Goal: Information Seeking & Learning: Find specific page/section

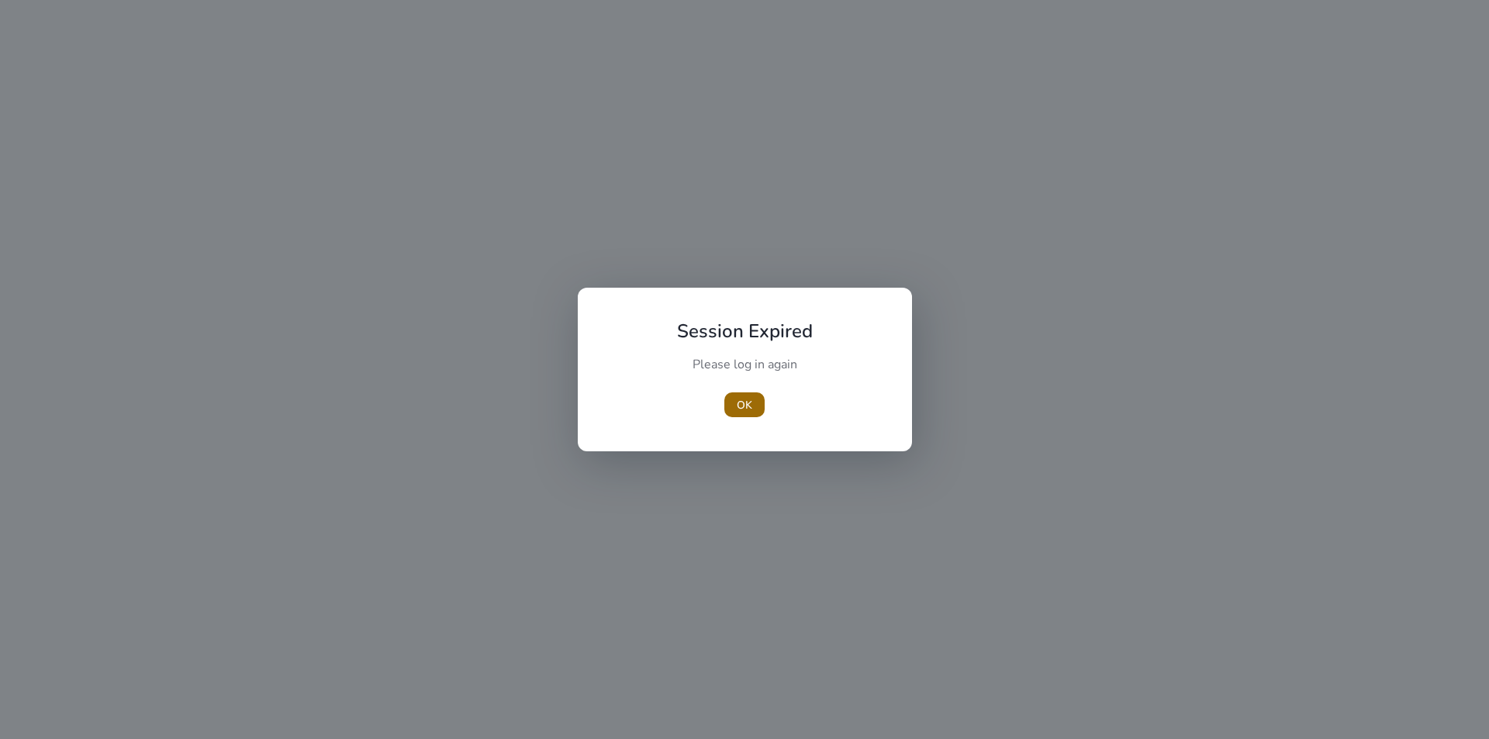
click at [746, 409] on span "OK" at bounding box center [745, 405] width 16 height 16
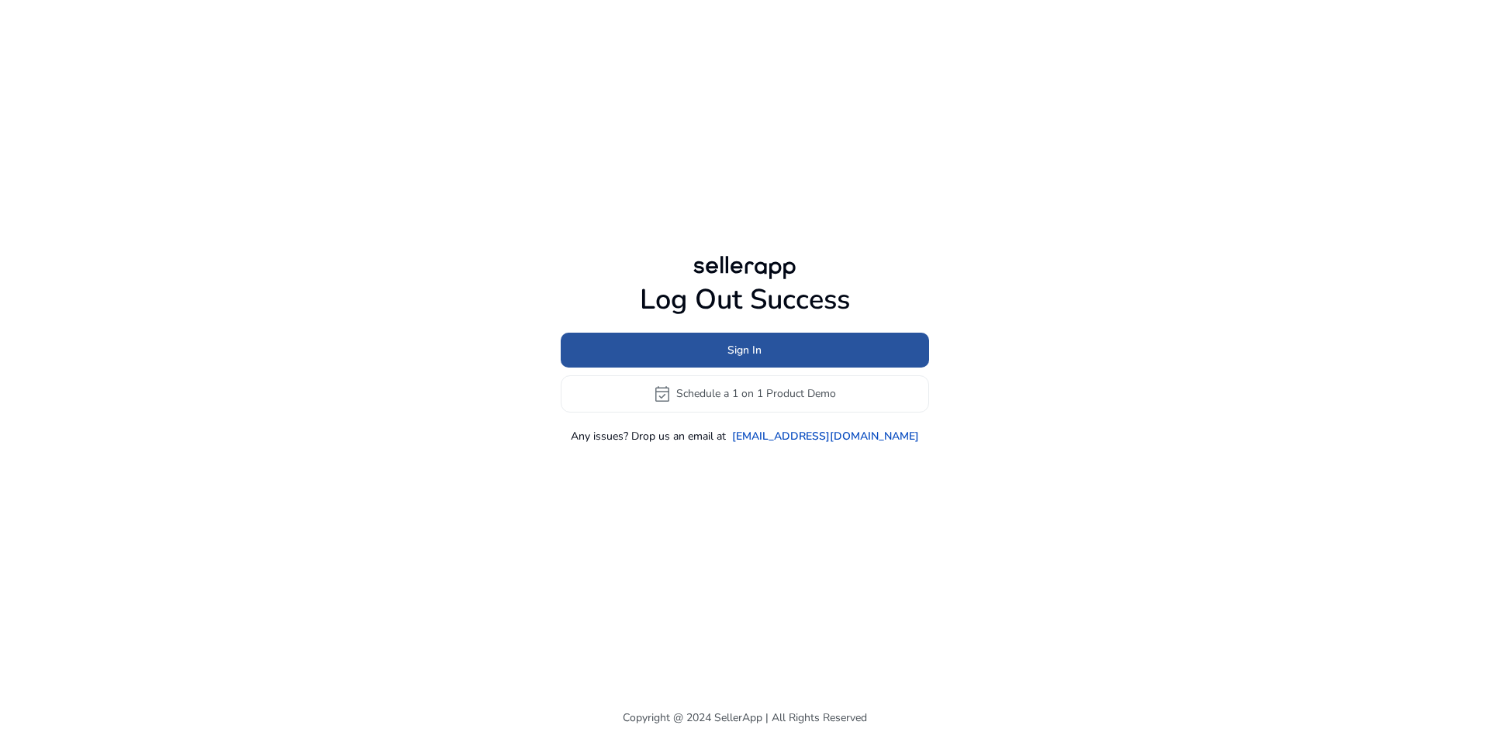
click at [771, 355] on span at bounding box center [745, 349] width 368 height 37
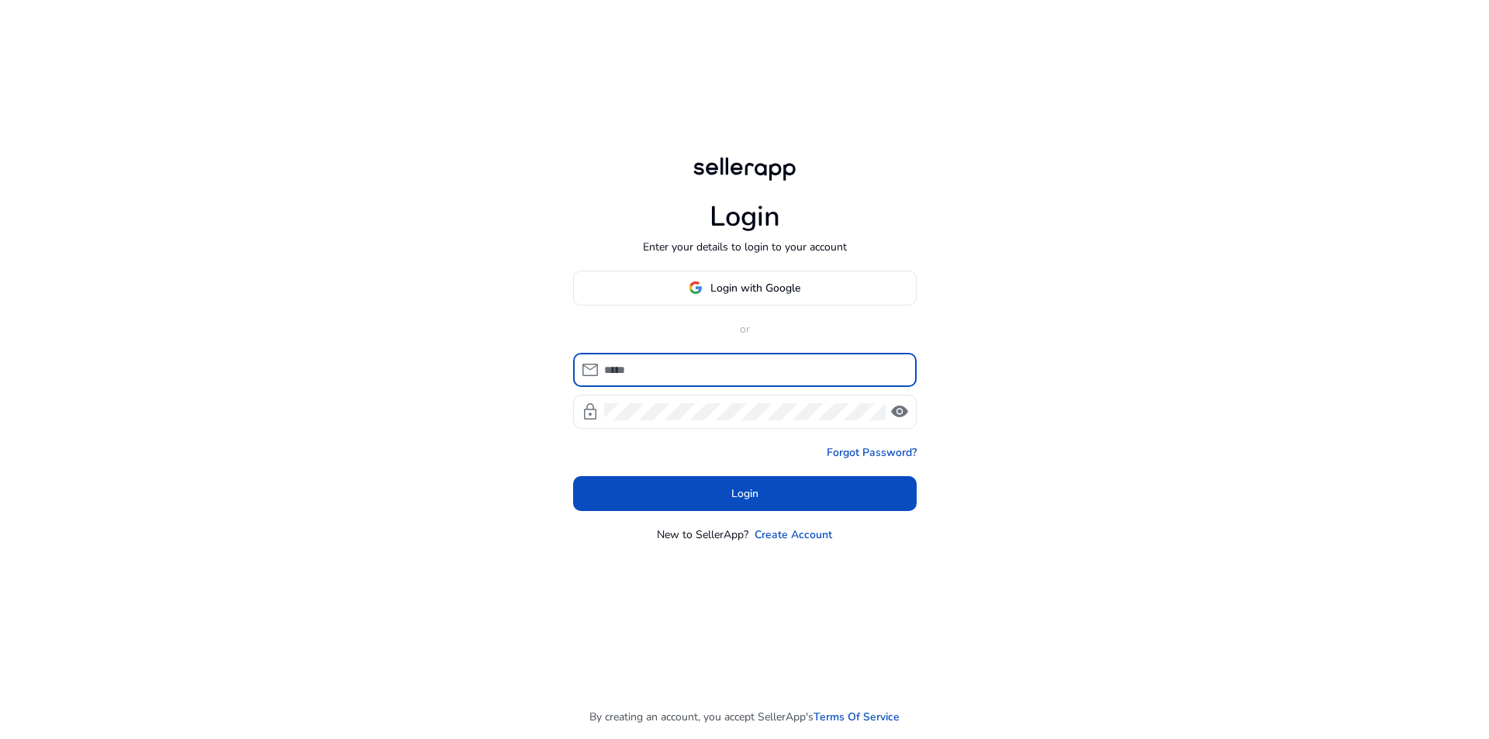
type input "**********"
click at [792, 275] on span at bounding box center [745, 287] width 342 height 37
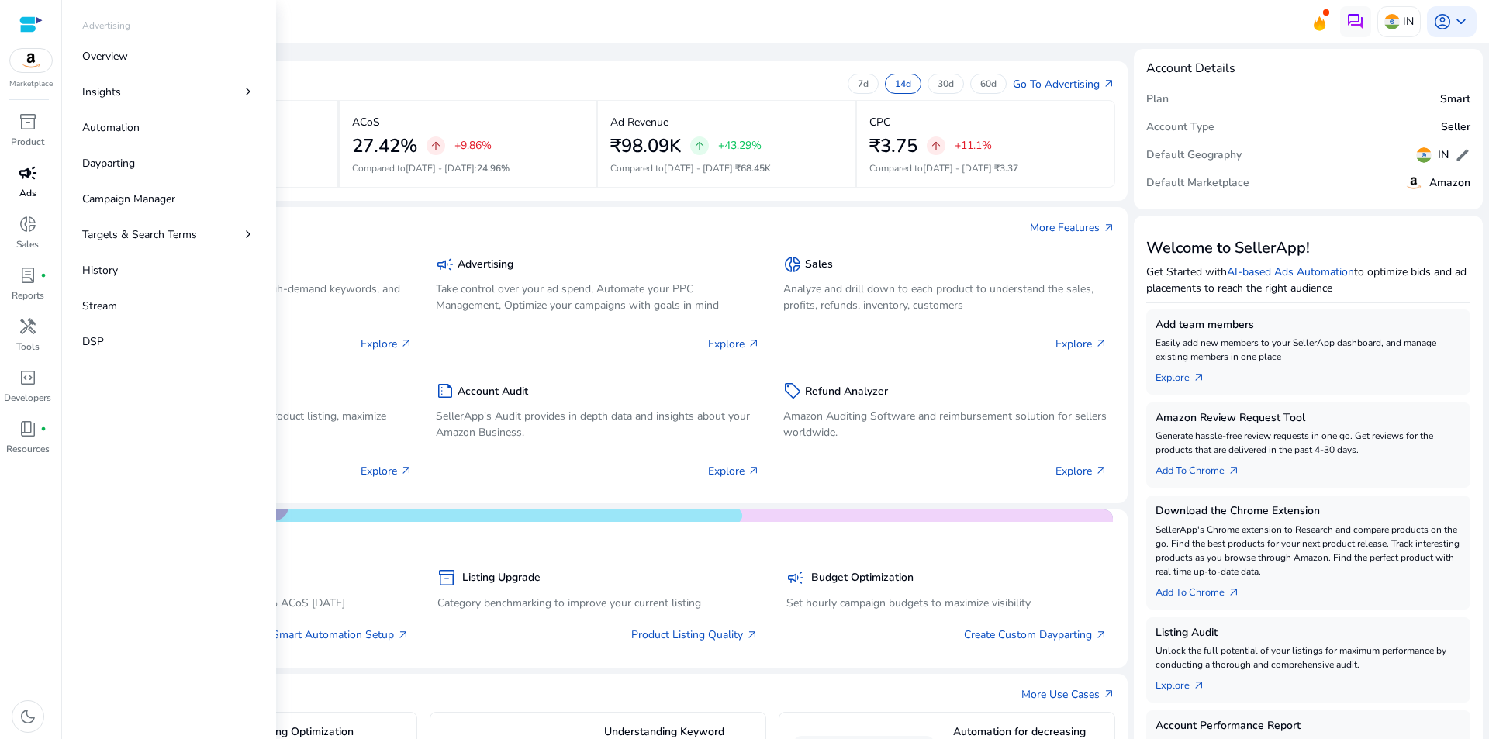
click at [23, 185] on div "campaign" at bounding box center [27, 172] width 43 height 25
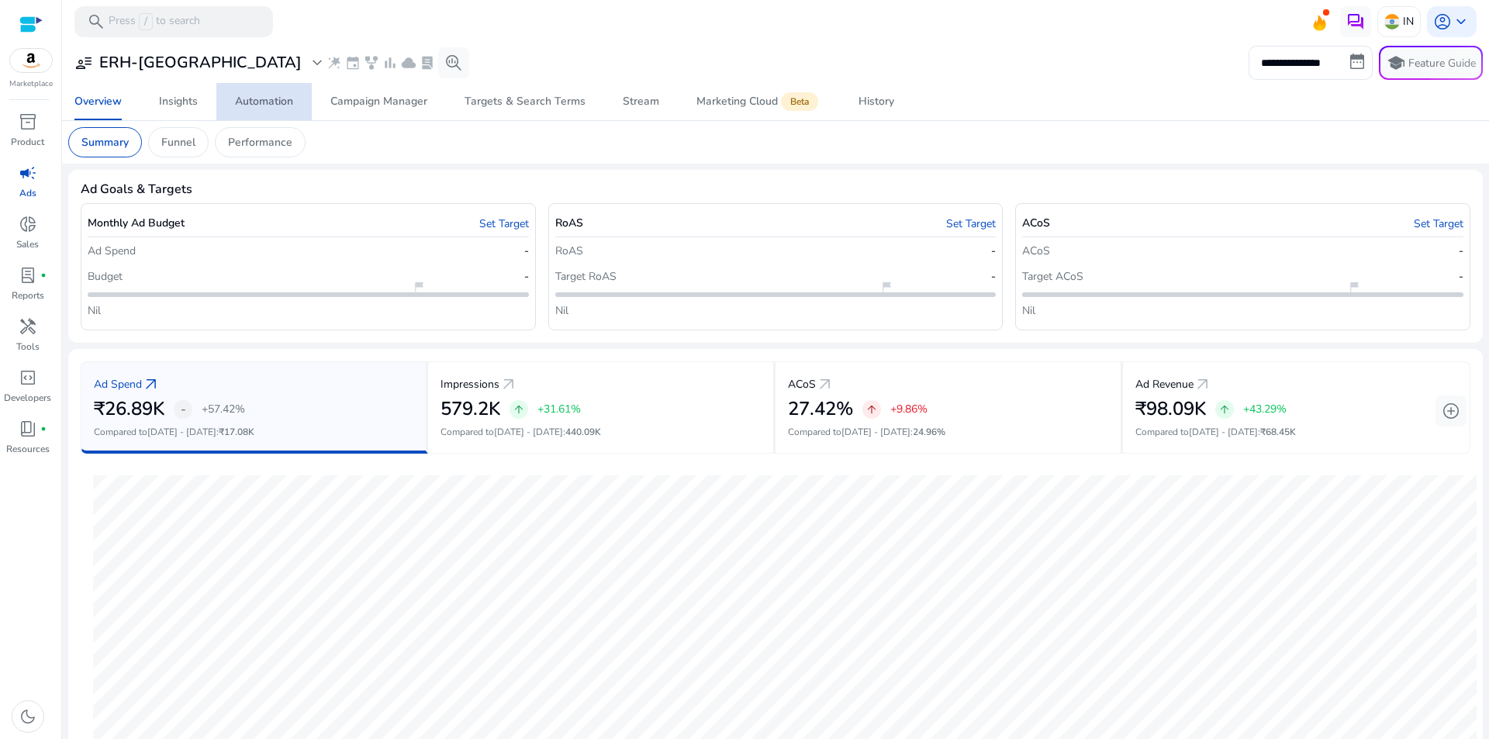
click at [279, 104] on div "Automation" at bounding box center [264, 101] width 58 height 11
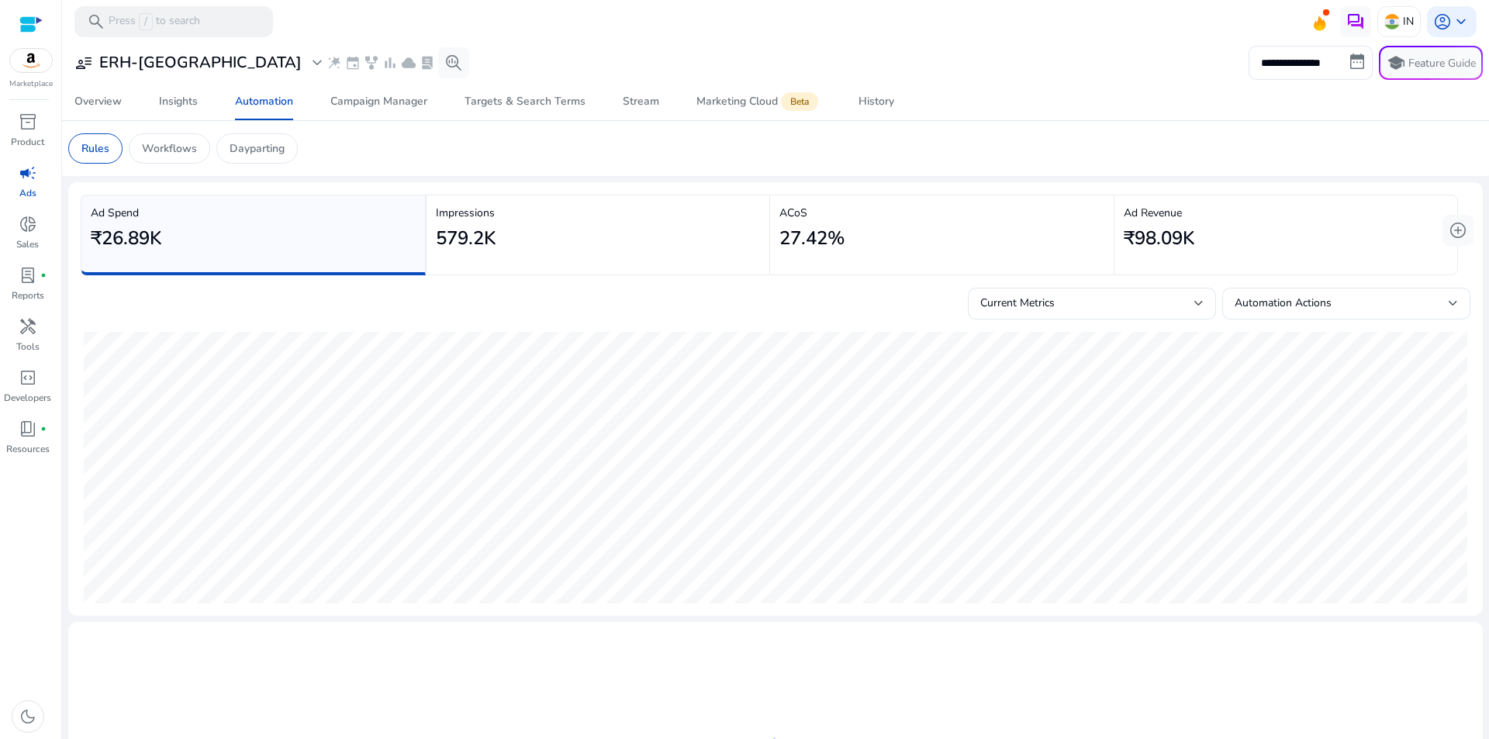
scroll to position [224, 0]
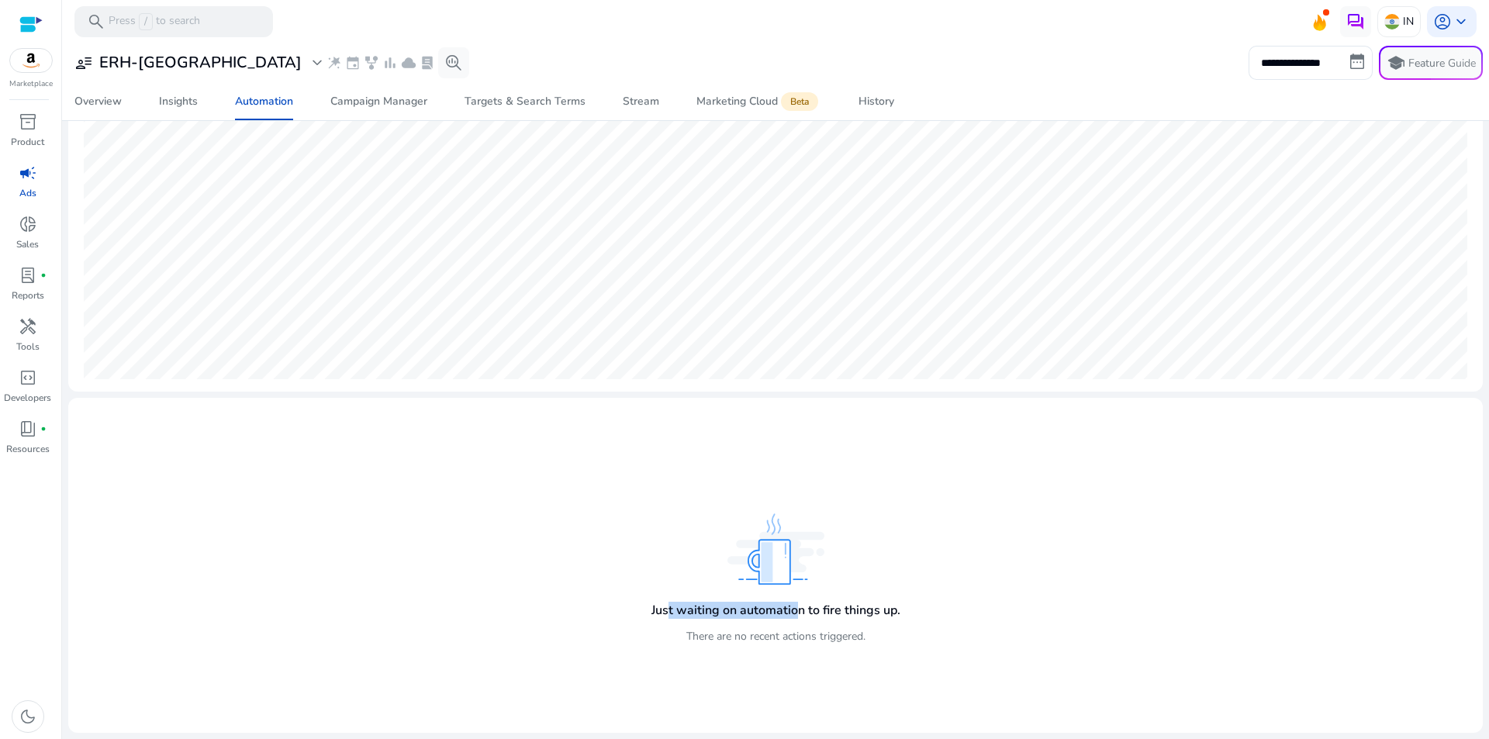
drag, startPoint x: 667, startPoint y: 610, endPoint x: 790, endPoint y: 609, distance: 123.3
click at [790, 609] on h4 "Just waiting on automation to fire things up." at bounding box center [775, 610] width 249 height 15
click at [931, 605] on div "Just waiting on automation to fire things up. There are no recent actions trigg…" at bounding box center [775, 565] width 1389 height 310
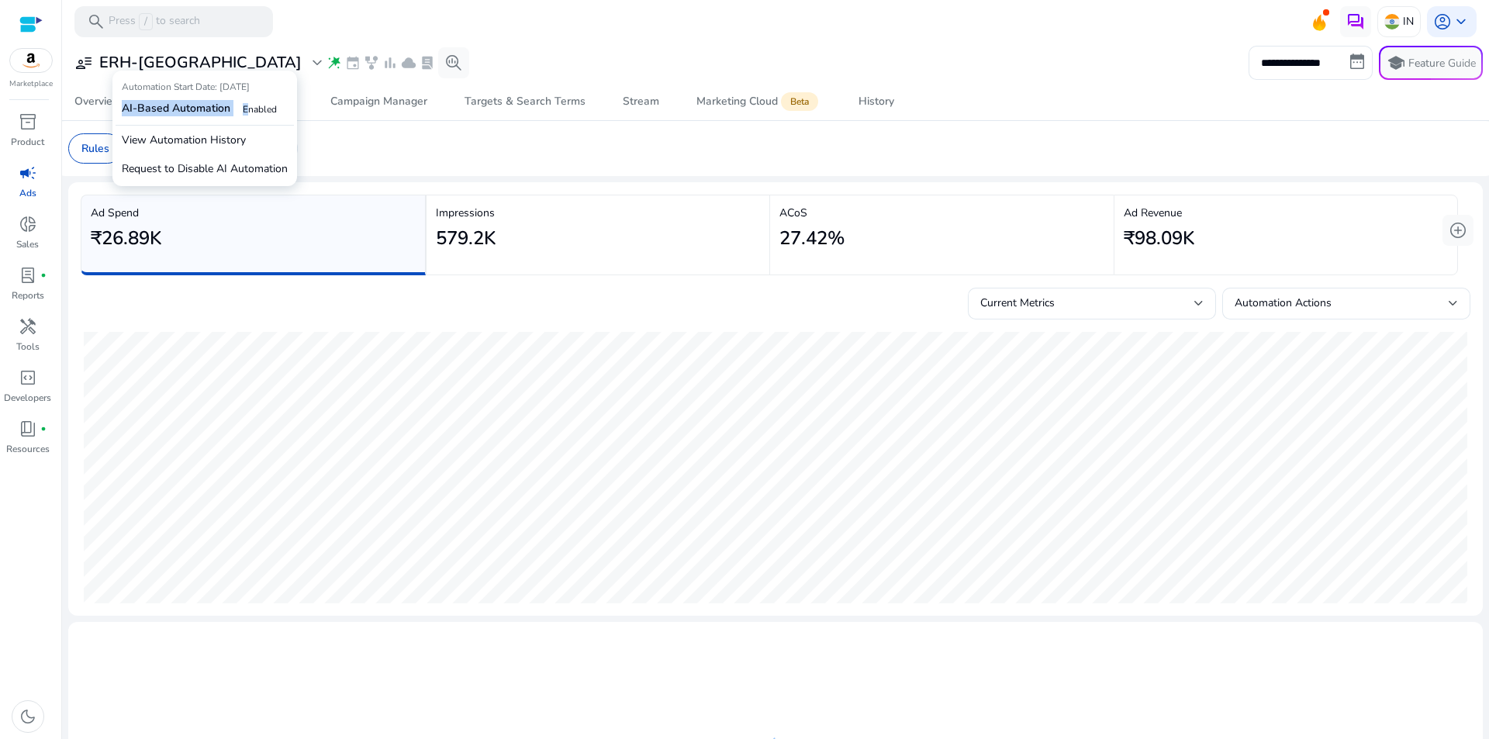
drag, startPoint x: 125, startPoint y: 109, endPoint x: 255, endPoint y: 104, distance: 130.3
click at [251, 105] on div "AI-Based Automation Enabled" at bounding box center [205, 109] width 166 height 19
click at [257, 104] on span "Enabled" at bounding box center [260, 109] width 34 height 12
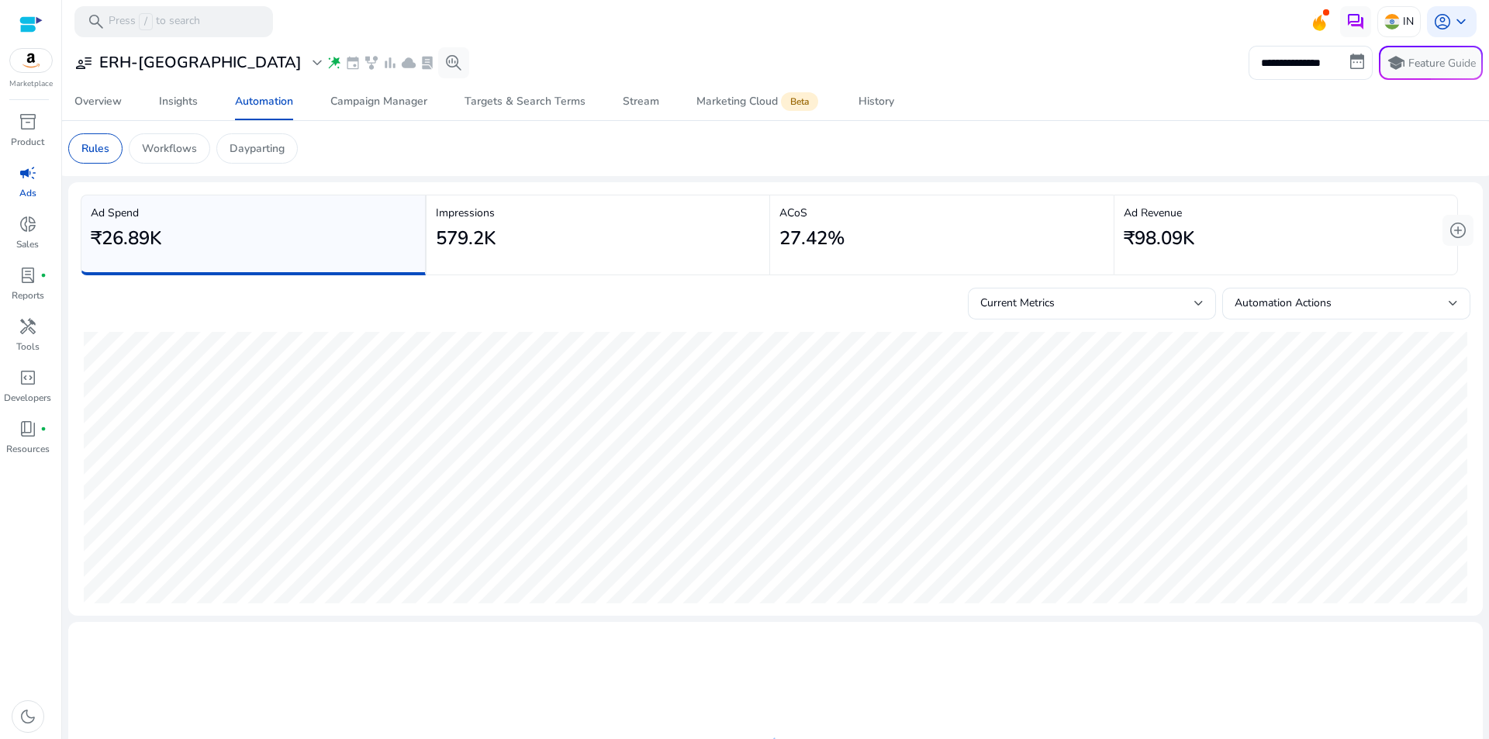
click at [341, 136] on app-sa-custom-tab "Rules Workflows Dayparting" at bounding box center [775, 148] width 1414 height 30
click at [344, 136] on app-sa-custom-tab "Rules Workflows Dayparting" at bounding box center [775, 148] width 1414 height 30
click at [466, 64] on div "**********" at bounding box center [775, 63] width 1414 height 34
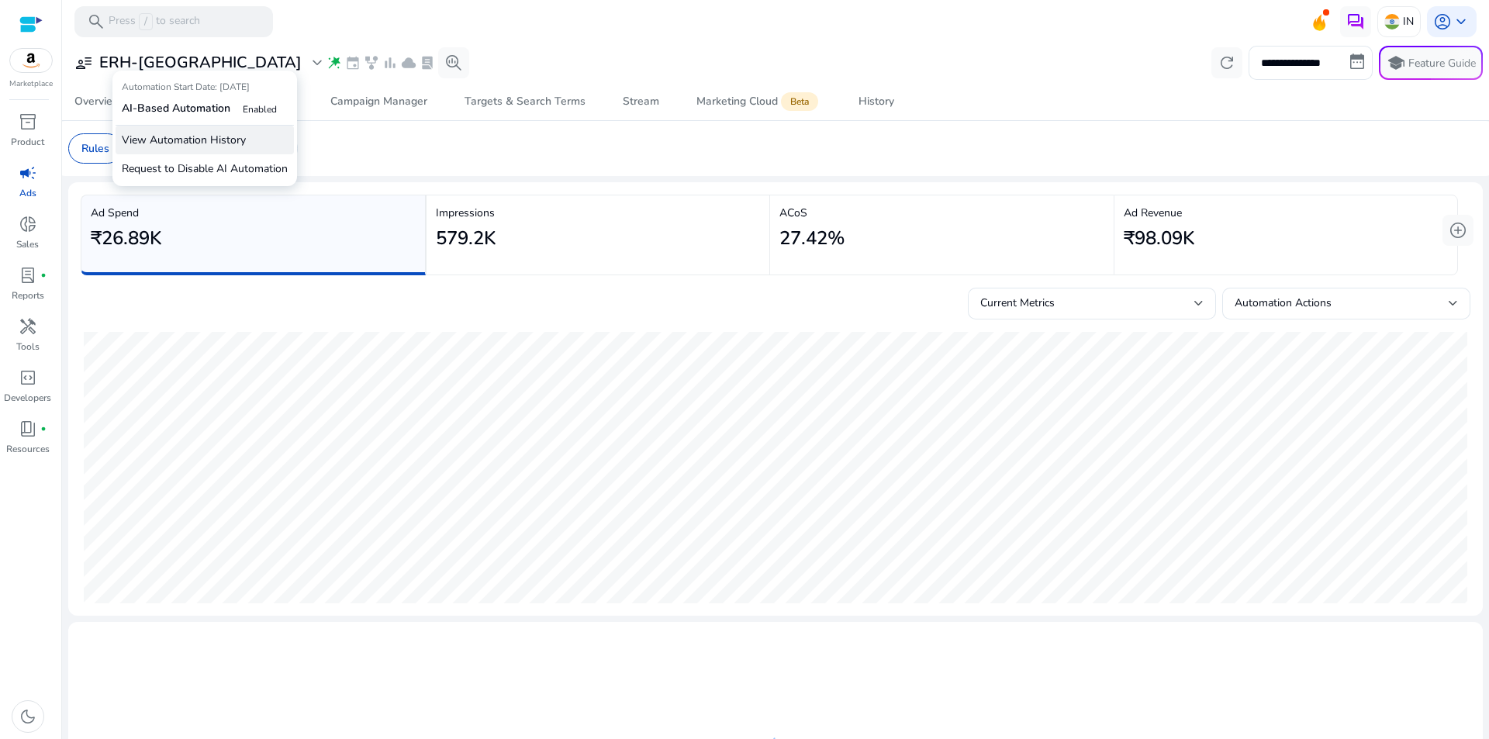
click at [185, 143] on p "View Automation History" at bounding box center [205, 140] width 178 height 29
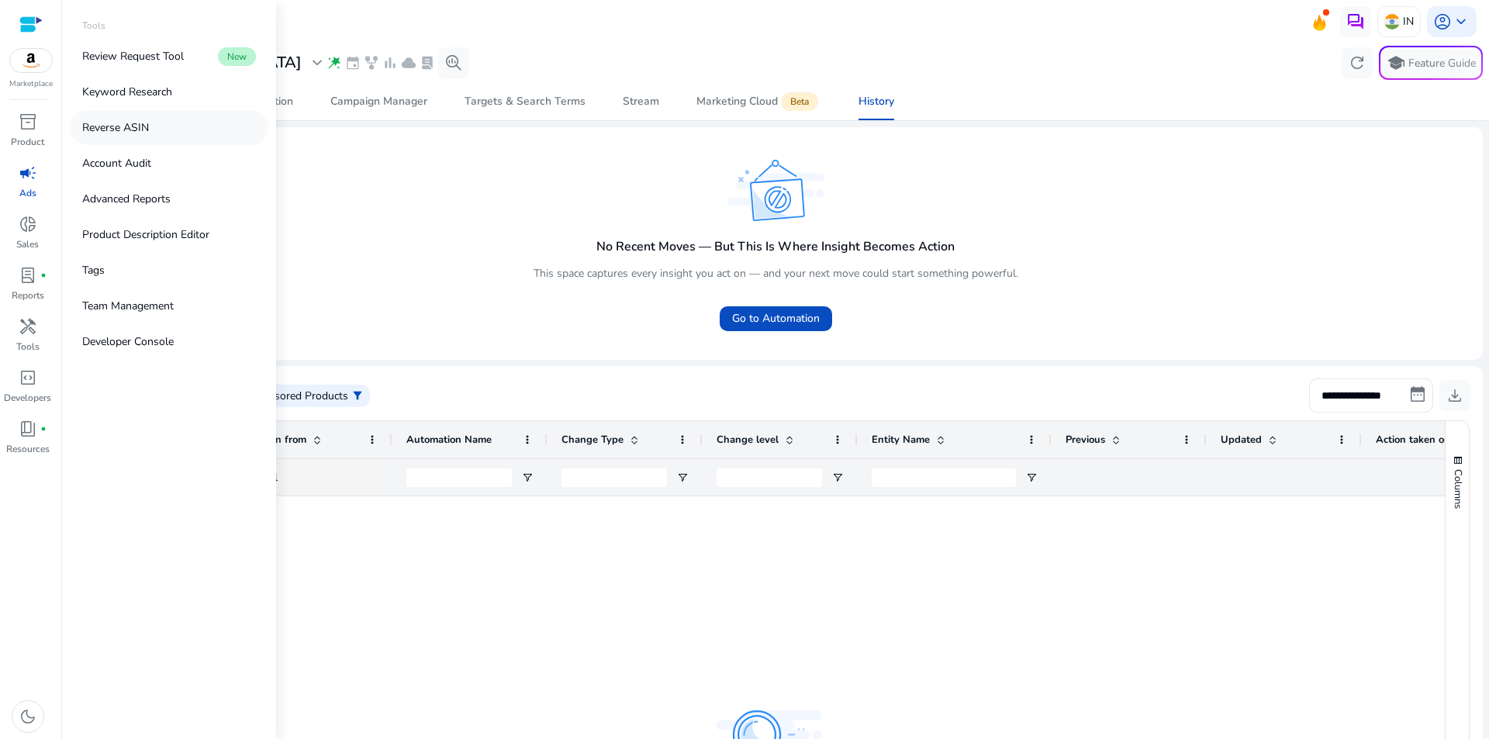
click at [122, 126] on p "Reverse ASIN" at bounding box center [115, 127] width 67 height 16
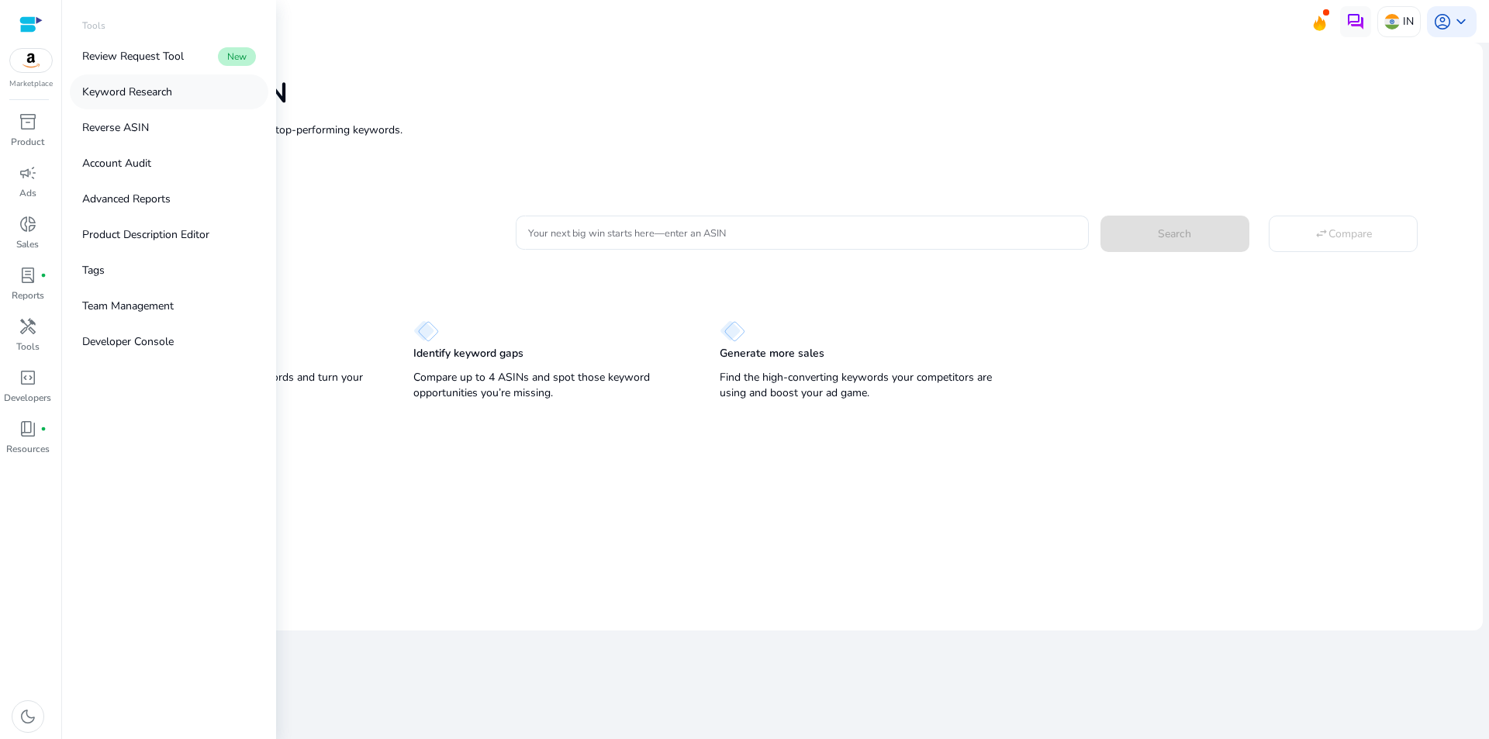
click at [133, 91] on p "Keyword Research" at bounding box center [127, 92] width 90 height 16
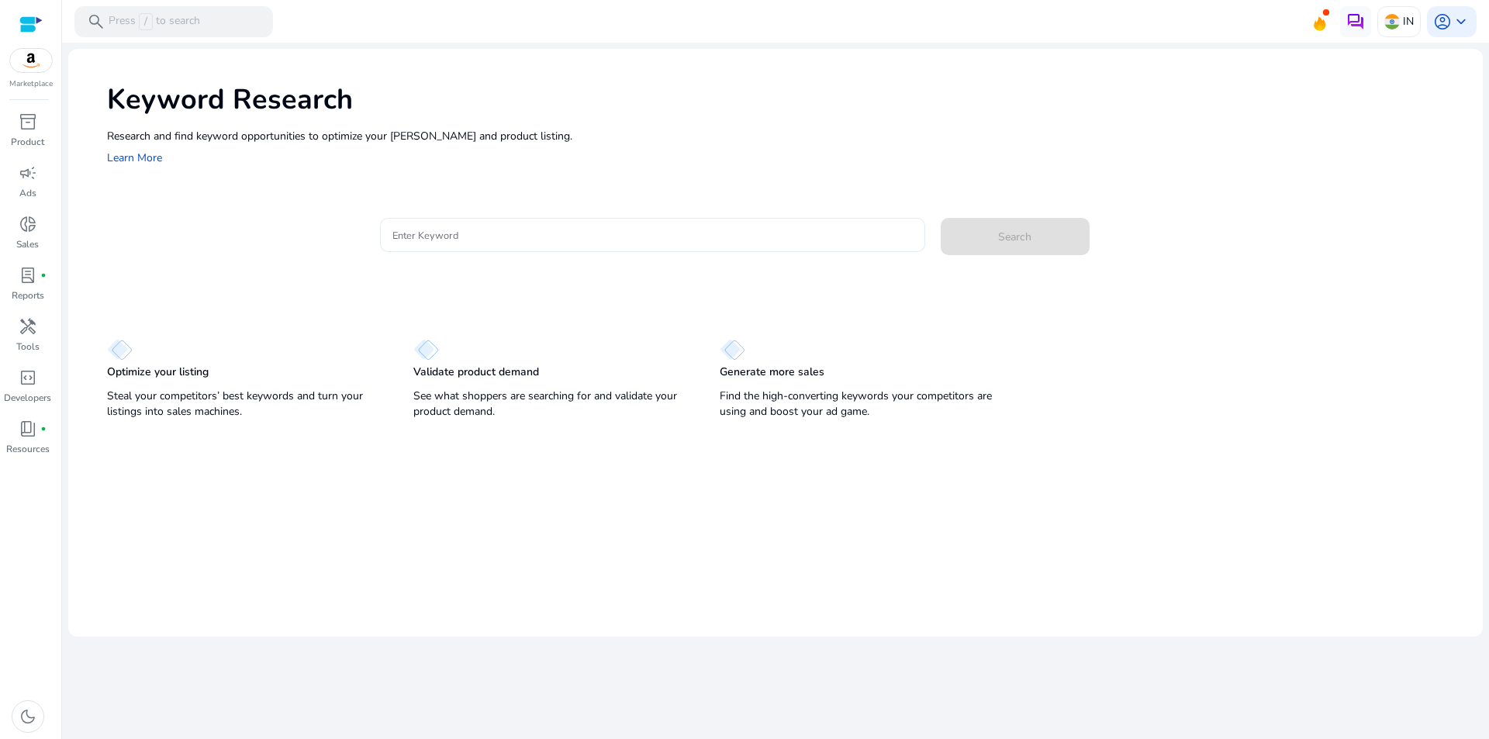
click at [458, 233] on input "Enter Keyword" at bounding box center [652, 234] width 520 height 17
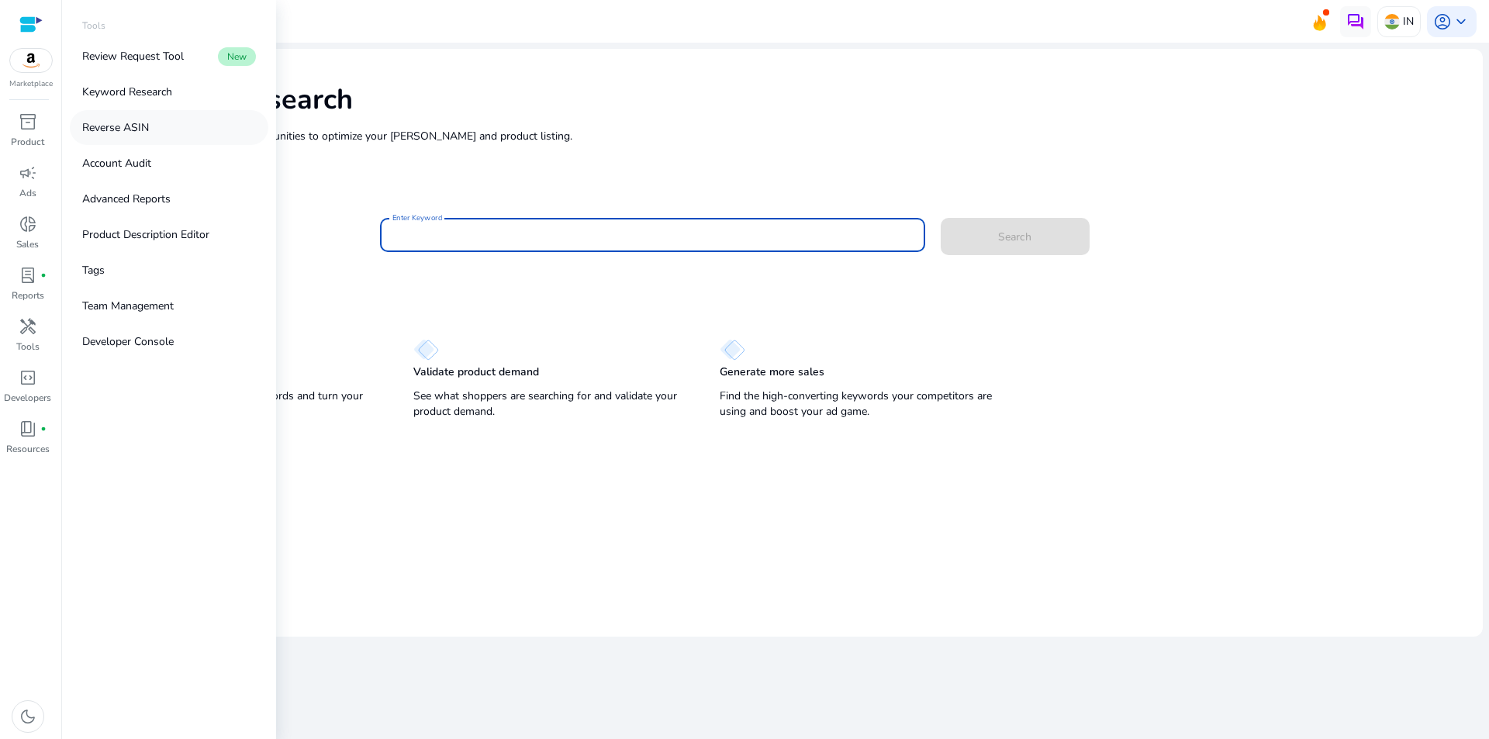
click at [147, 129] on p "Reverse ASIN" at bounding box center [115, 127] width 67 height 16
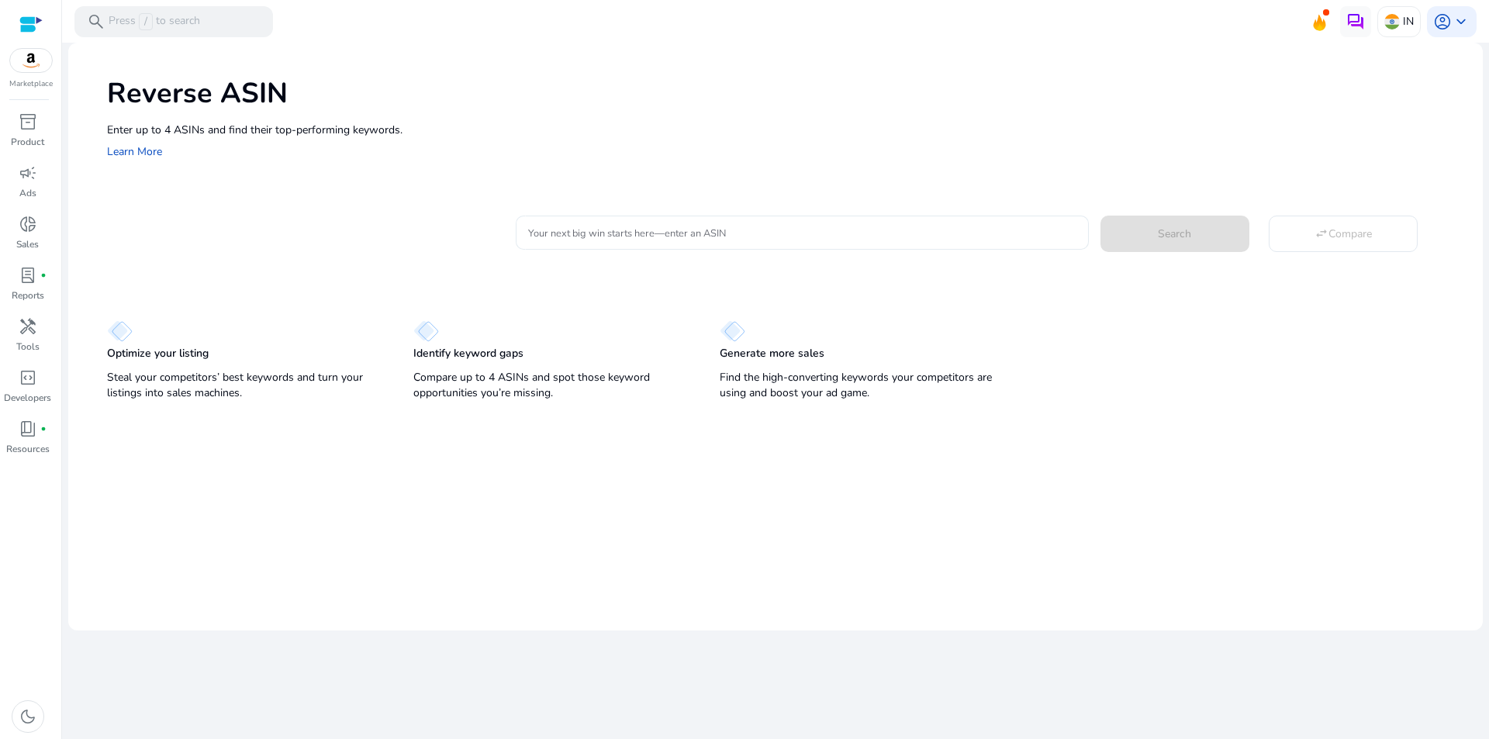
click at [646, 235] on input "Your next big win starts here—enter an ASIN" at bounding box center [801, 232] width 547 height 17
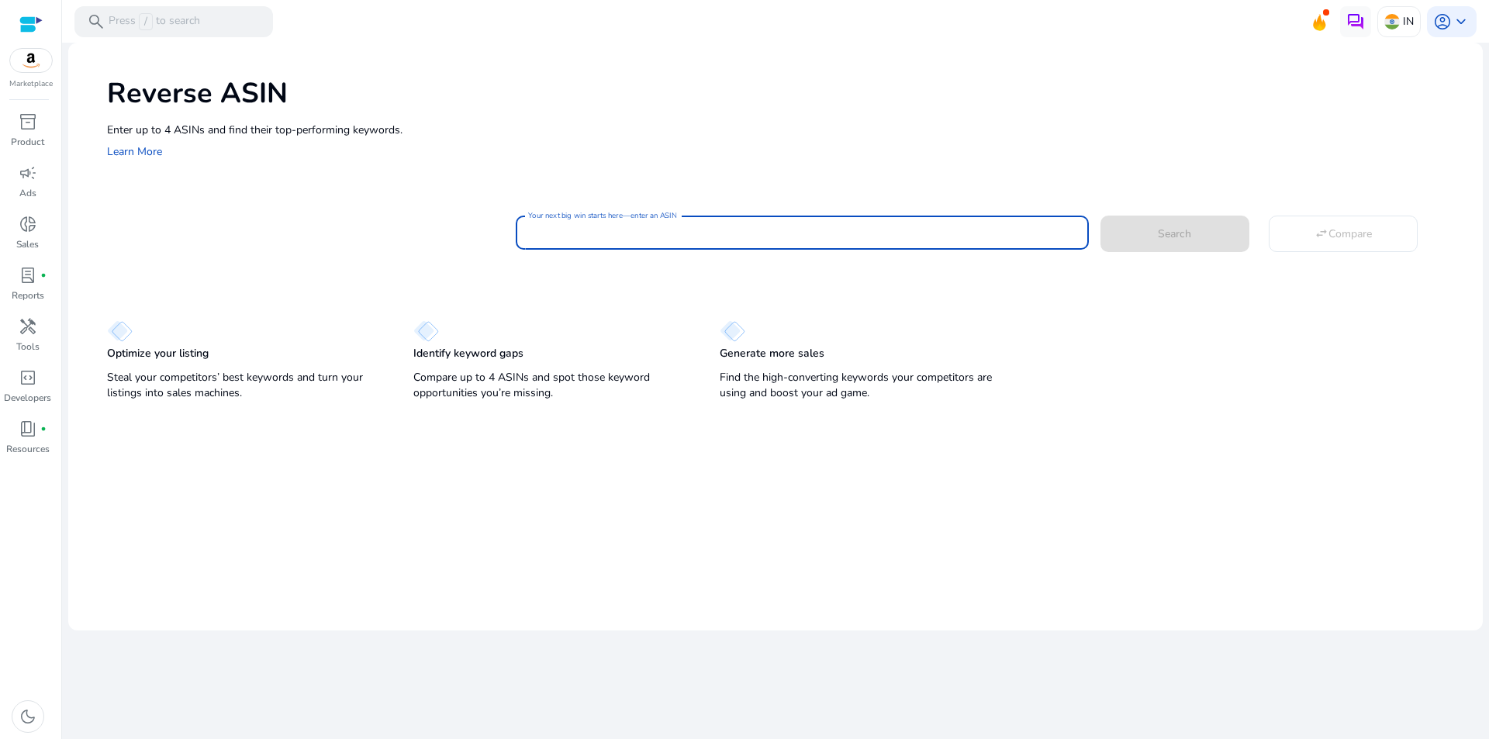
paste input "**********"
type input "**********"
click at [837, 231] on input "**********" at bounding box center [801, 232] width 547 height 17
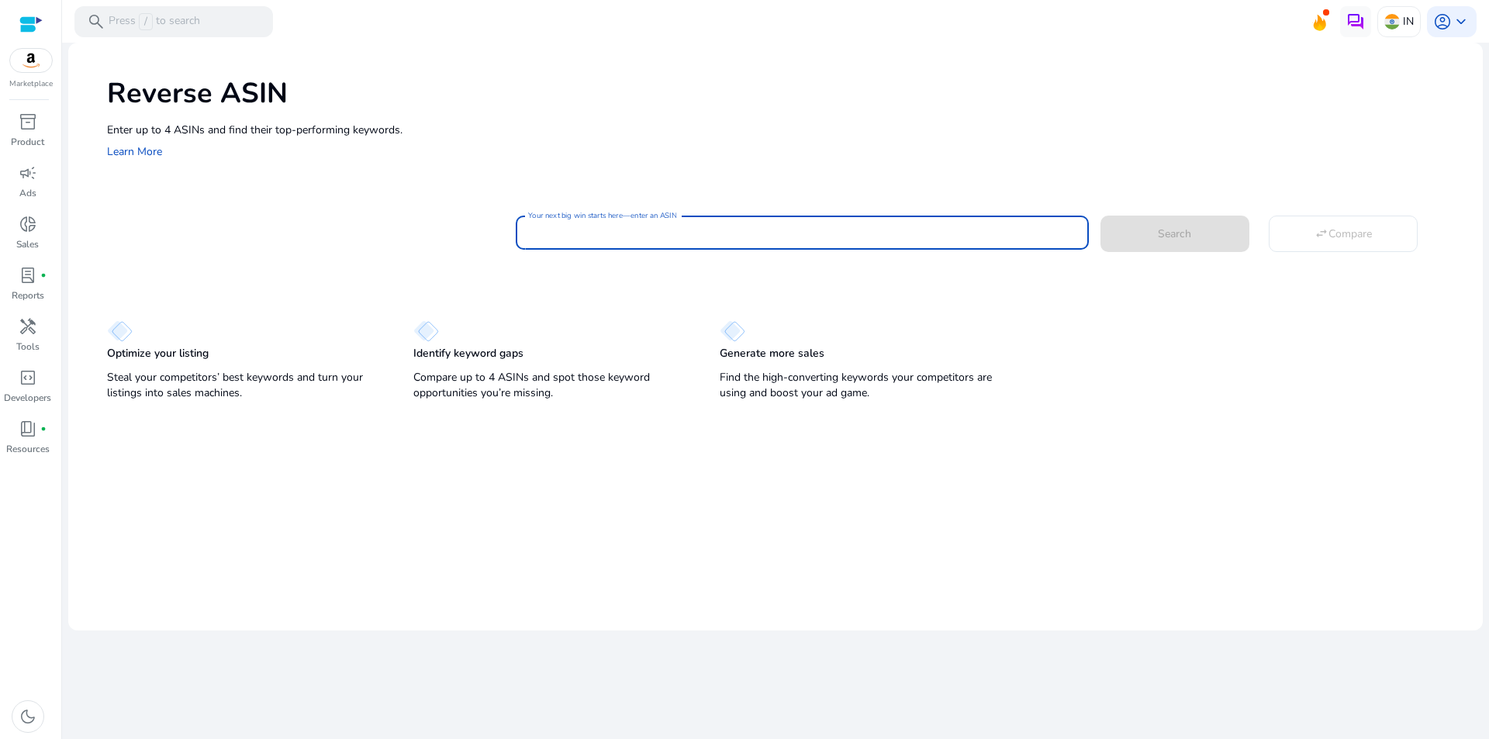
paste input "**********"
type input "**********"
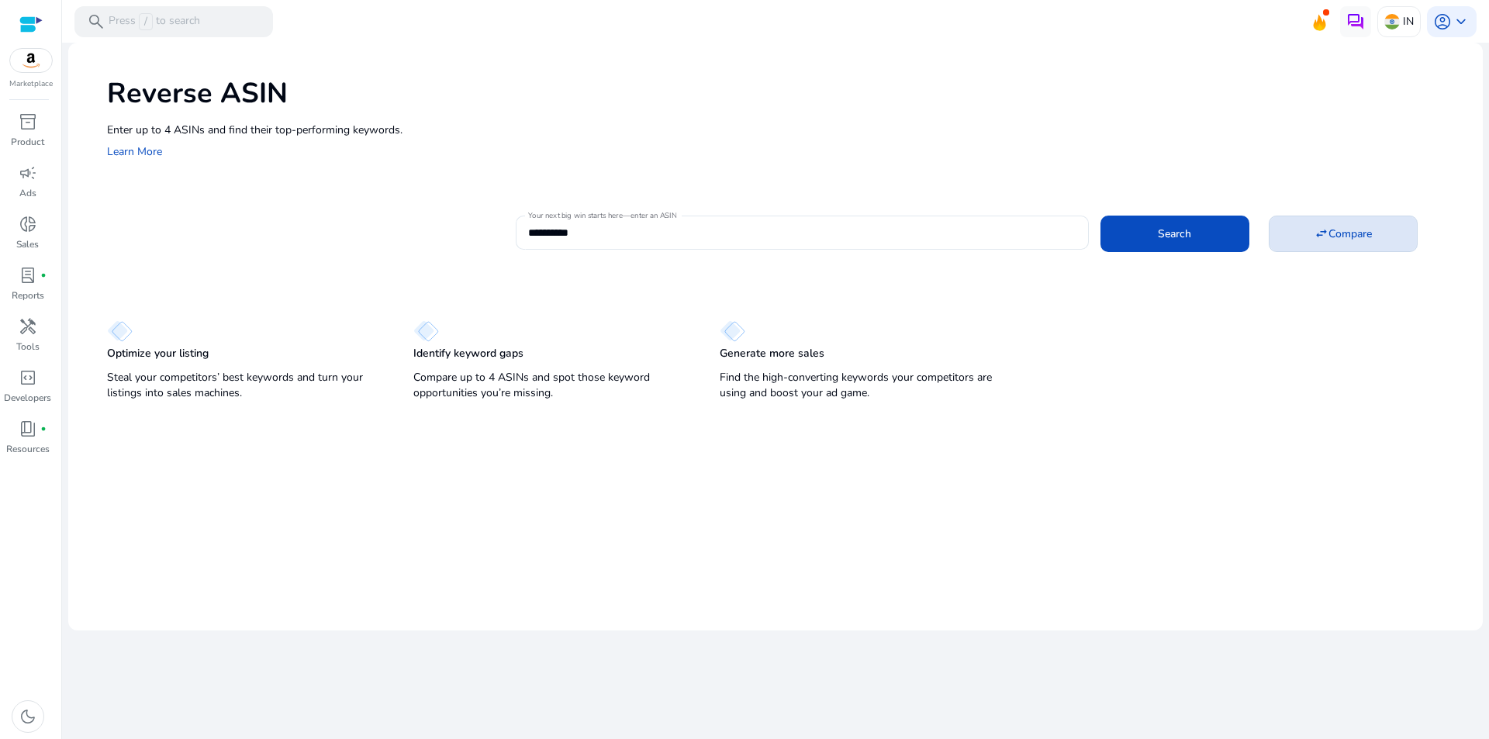
click at [1322, 247] on span at bounding box center [1342, 233] width 147 height 37
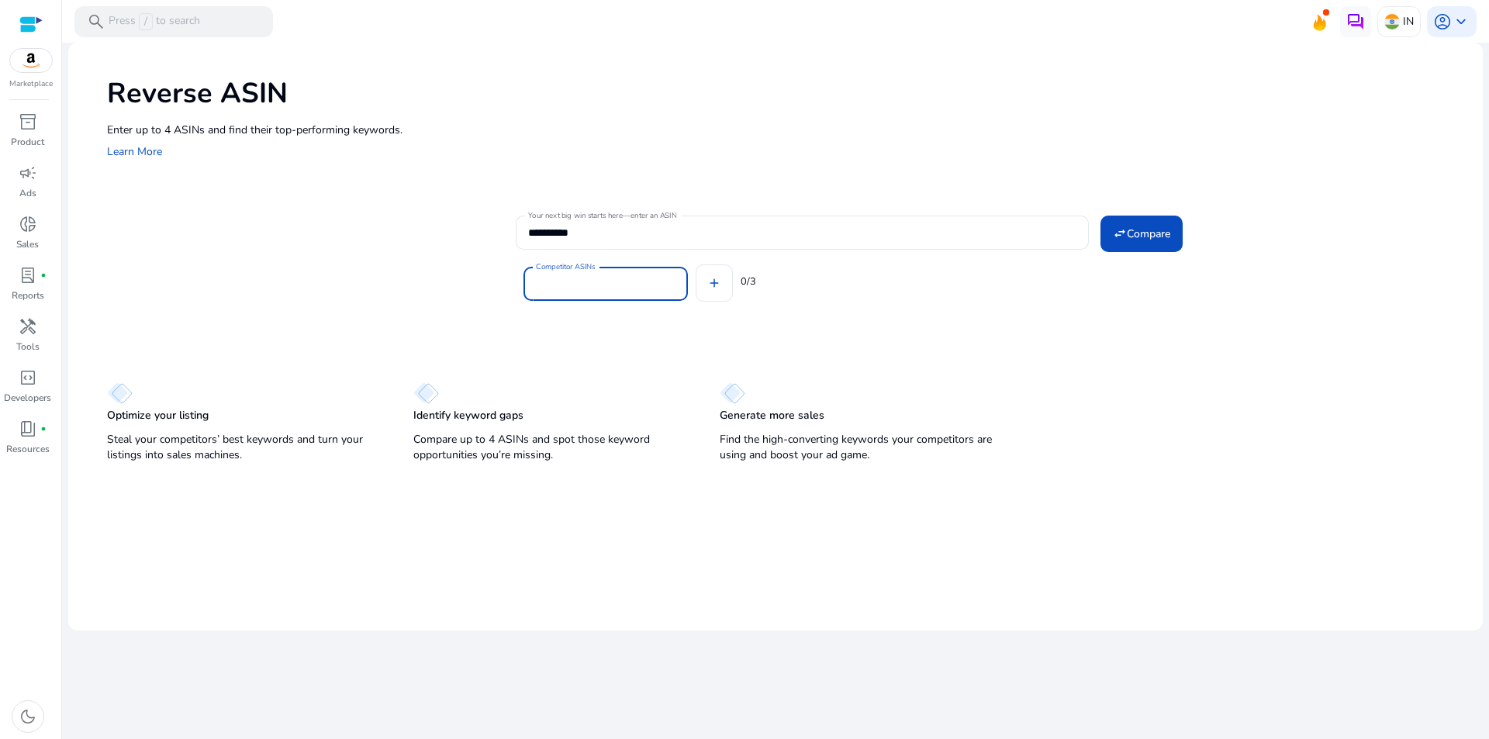
click at [636, 287] on input "Competitor ASINs" at bounding box center [606, 283] width 140 height 17
paste input "**********"
type input "**********"
click at [880, 290] on div "Competitor ASINs add 0/3" at bounding box center [993, 281] width 954 height 62
click at [1134, 240] on span "Compare" at bounding box center [1148, 234] width 43 height 16
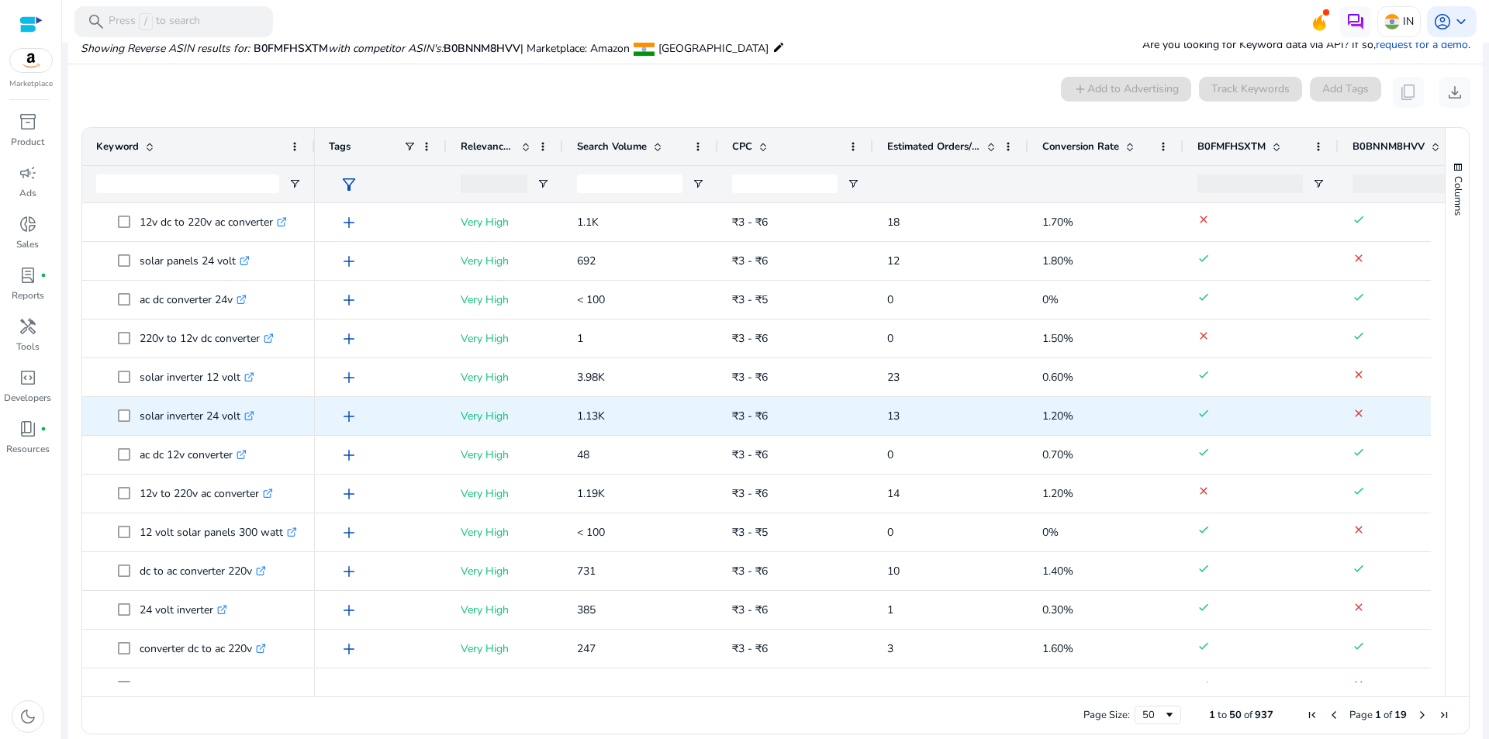
scroll to position [98, 0]
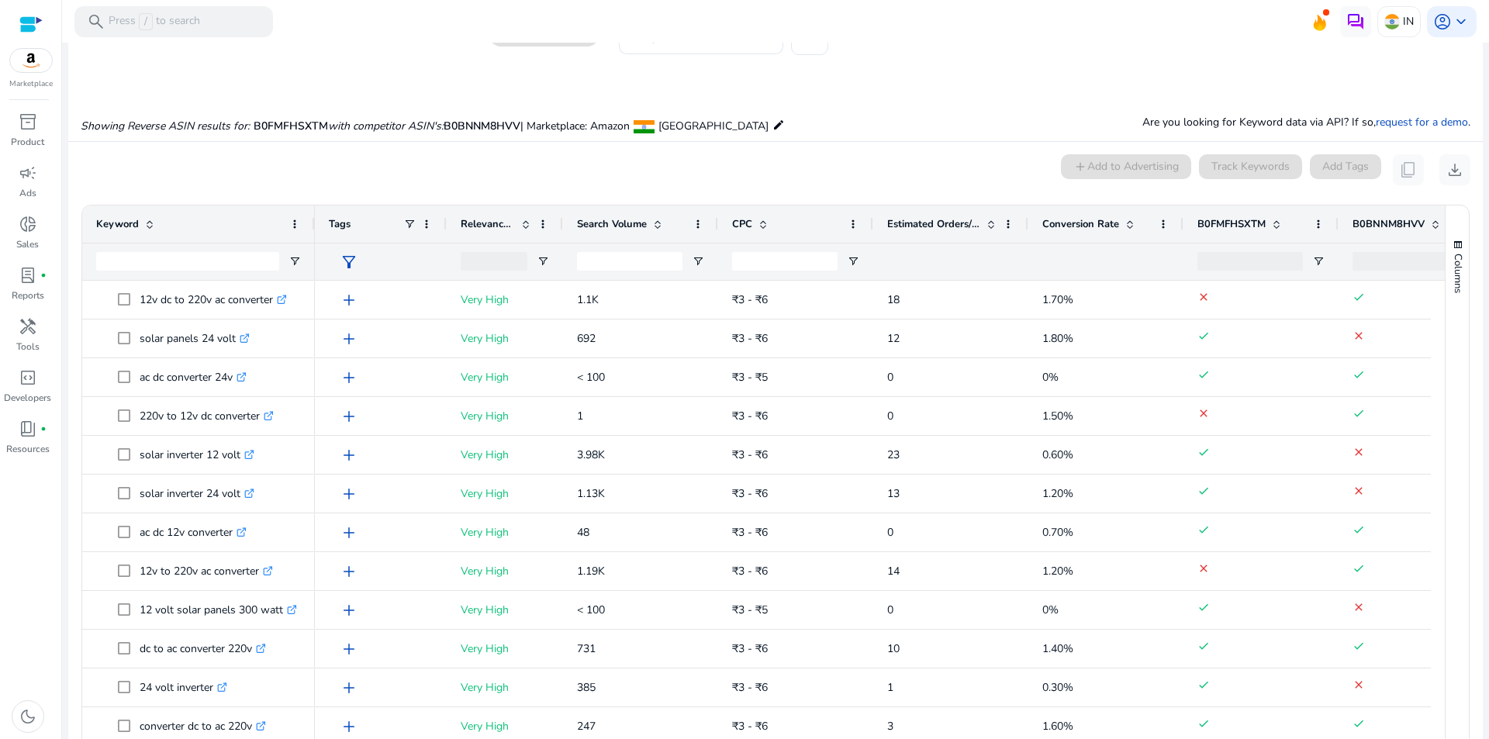
click at [617, 222] on span "Search Volume" at bounding box center [612, 224] width 70 height 14
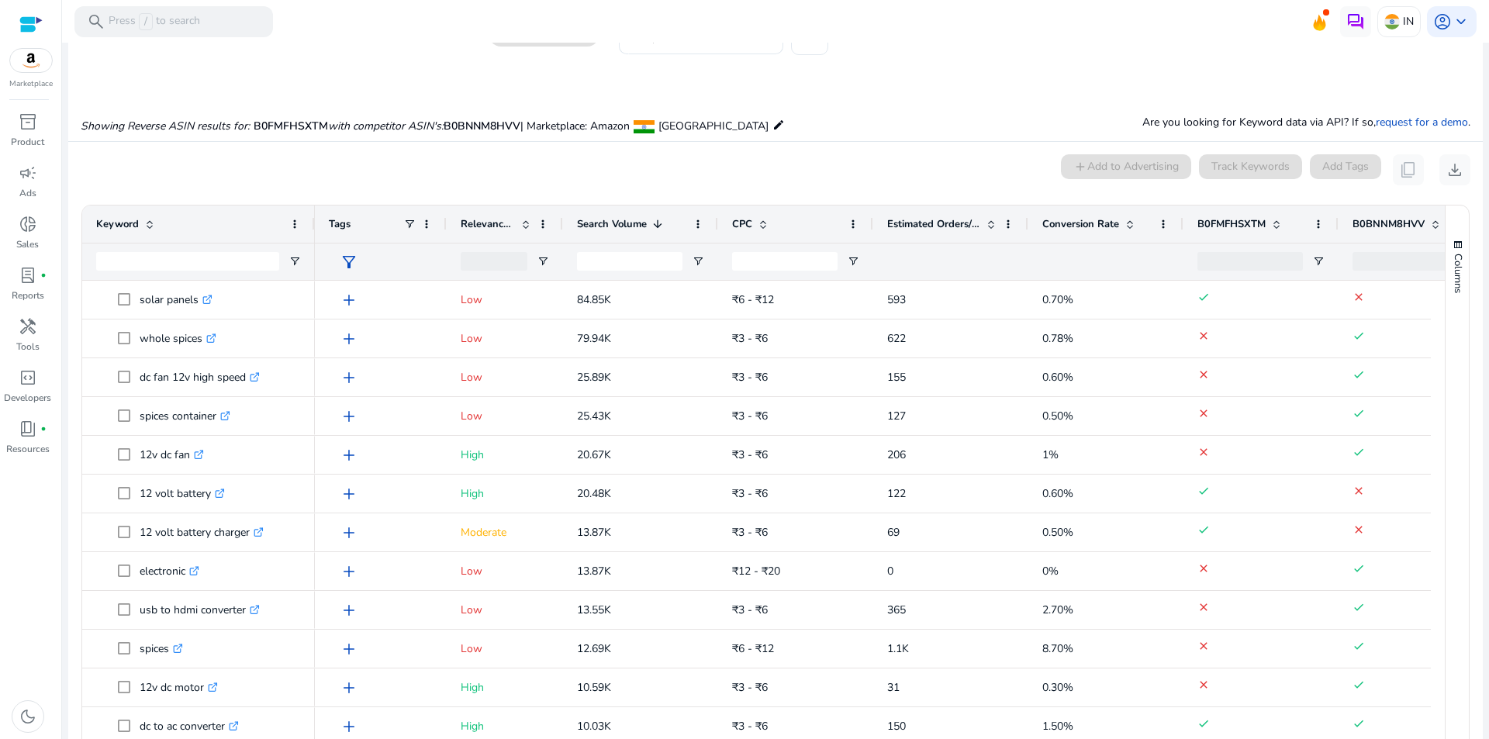
click at [838, 130] on div "Showing Reverse ASIN results for: B0FMFHSXTM with competitor ASIN's: B0BNNM8HVV…" at bounding box center [775, 110] width 1414 height 64
click at [543, 262] on span "Open Filter Menu" at bounding box center [543, 261] width 12 height 12
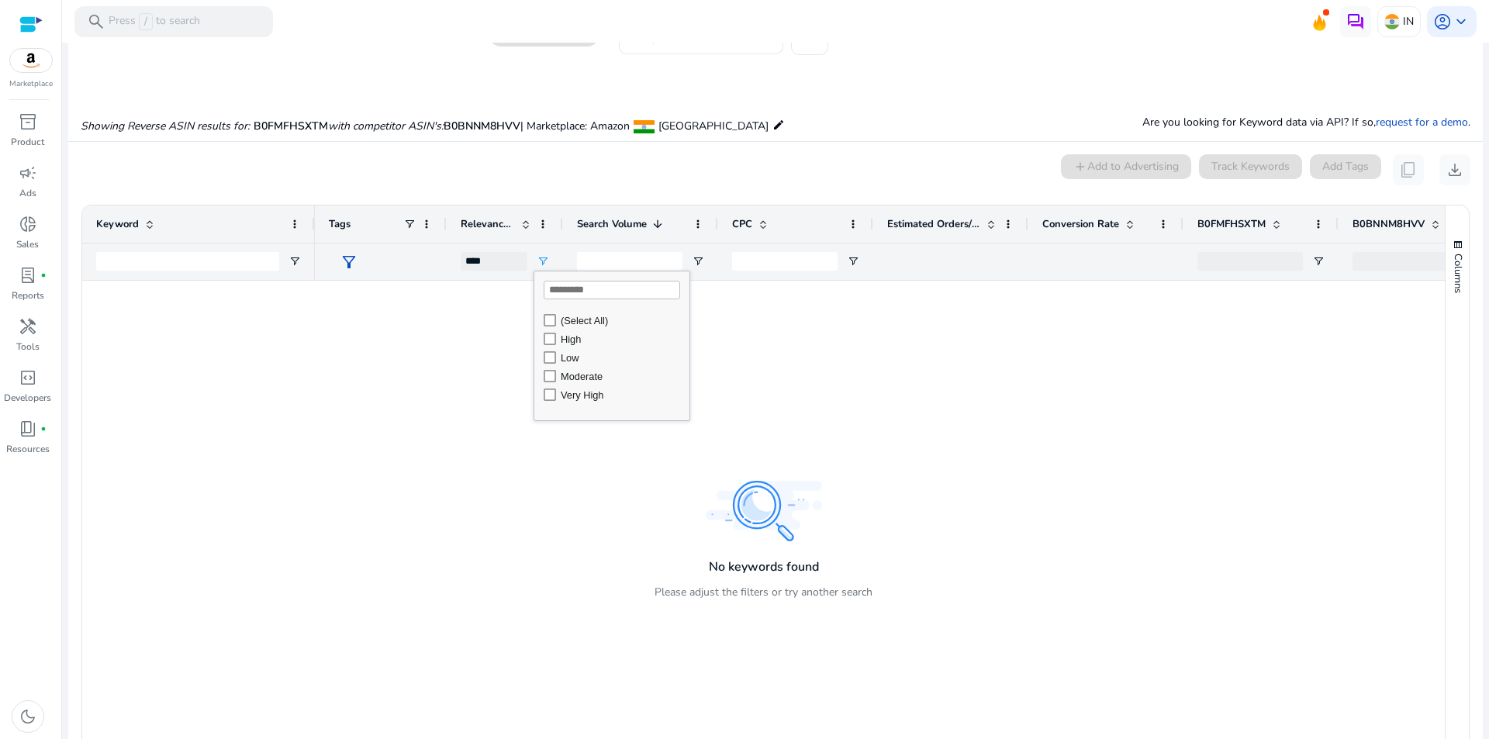
click at [553, 405] on div "(Select All) High Low Moderate Very High" at bounding box center [611, 364] width 155 height 107
type input "**********"
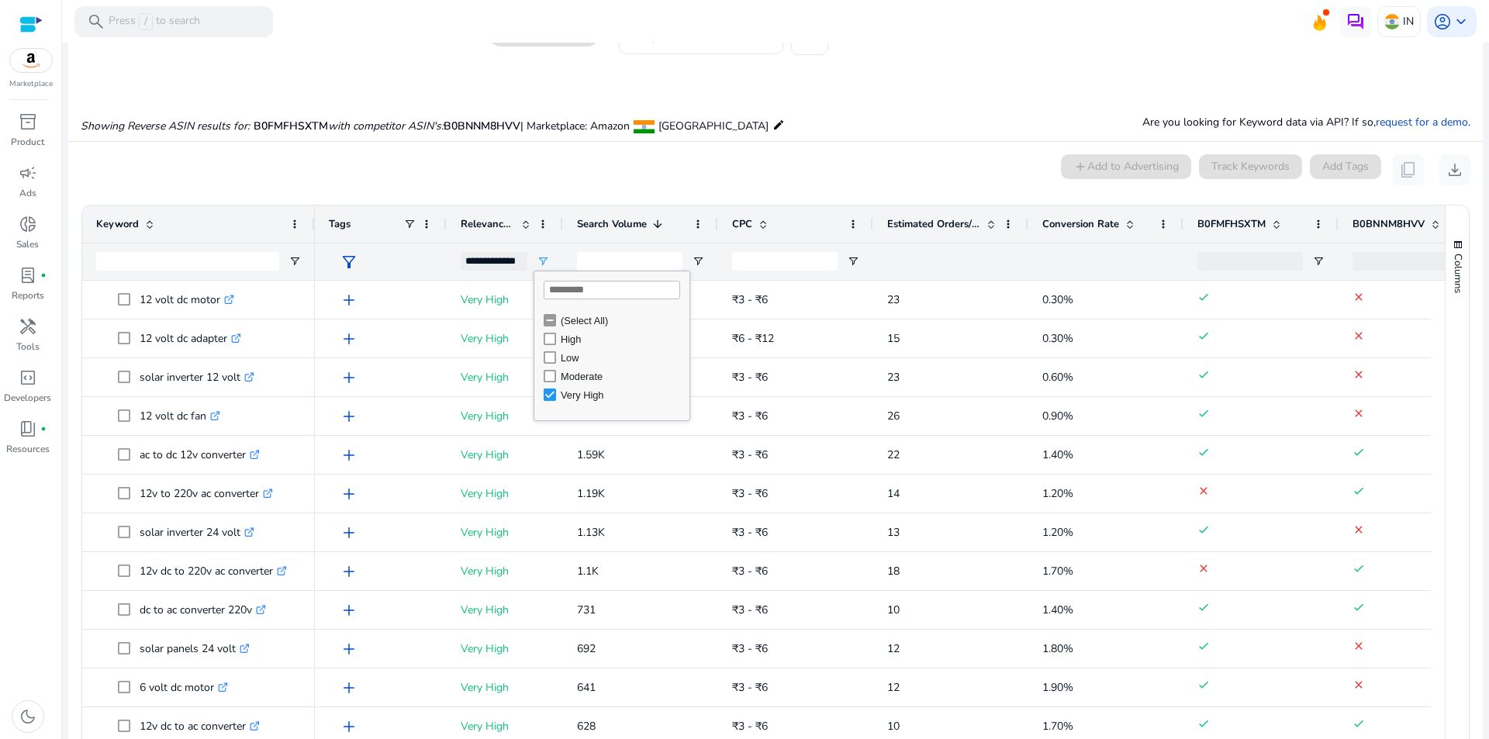
click at [792, 137] on div "Showing Reverse ASIN results for: B0FMFHSXTM with competitor ASIN's: B0BNNM8HVV…" at bounding box center [775, 110] width 1414 height 64
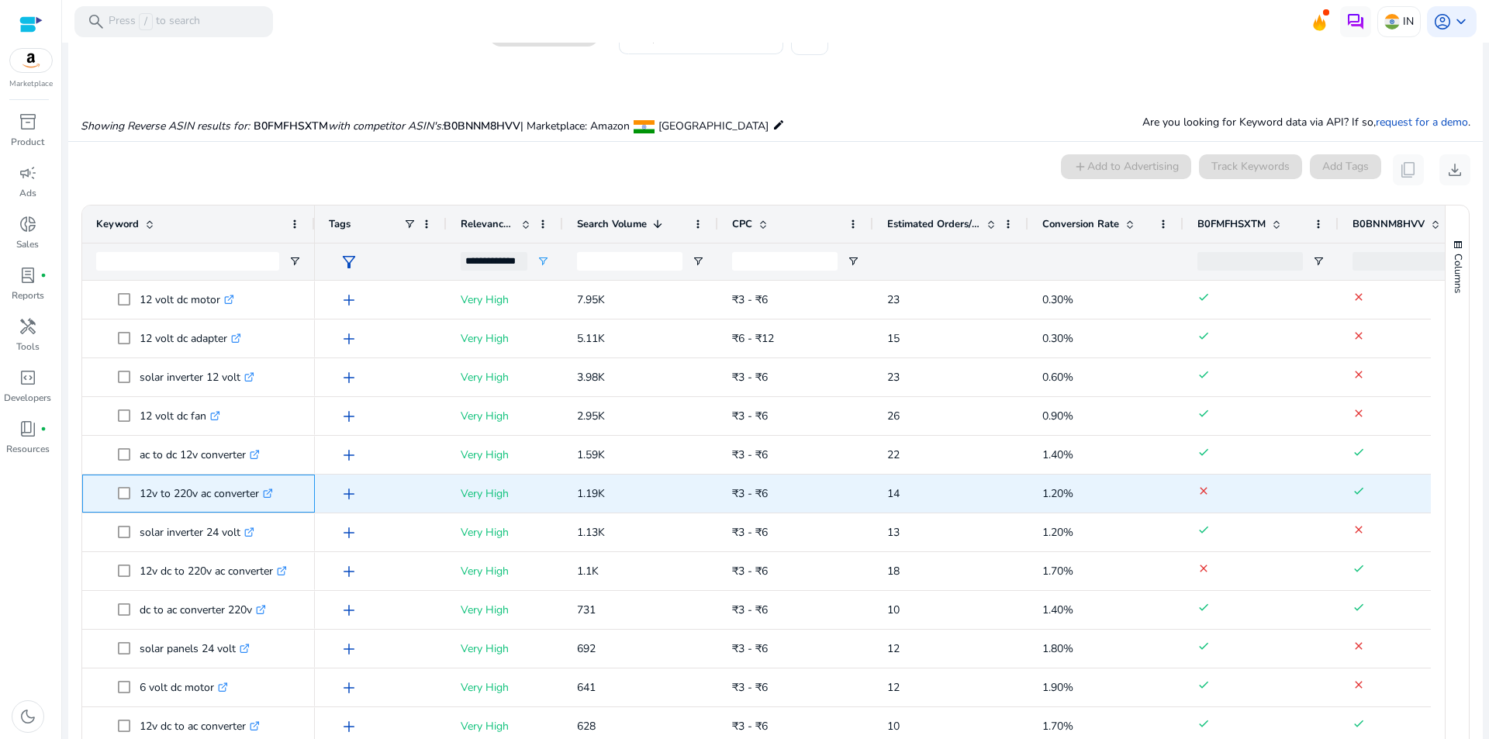
drag, startPoint x: 142, startPoint y: 496, endPoint x: 262, endPoint y: 495, distance: 120.2
click at [262, 495] on p "12v to 220v ac converter .st0{fill:#2c8af8}" at bounding box center [206, 494] width 133 height 32
click at [273, 507] on p "12v to 220v ac converter .st0{fill:#2c8af8}" at bounding box center [206, 494] width 133 height 32
click at [159, 494] on p "12v to 220v ac converter .st0{fill:#2c8af8}" at bounding box center [206, 494] width 133 height 32
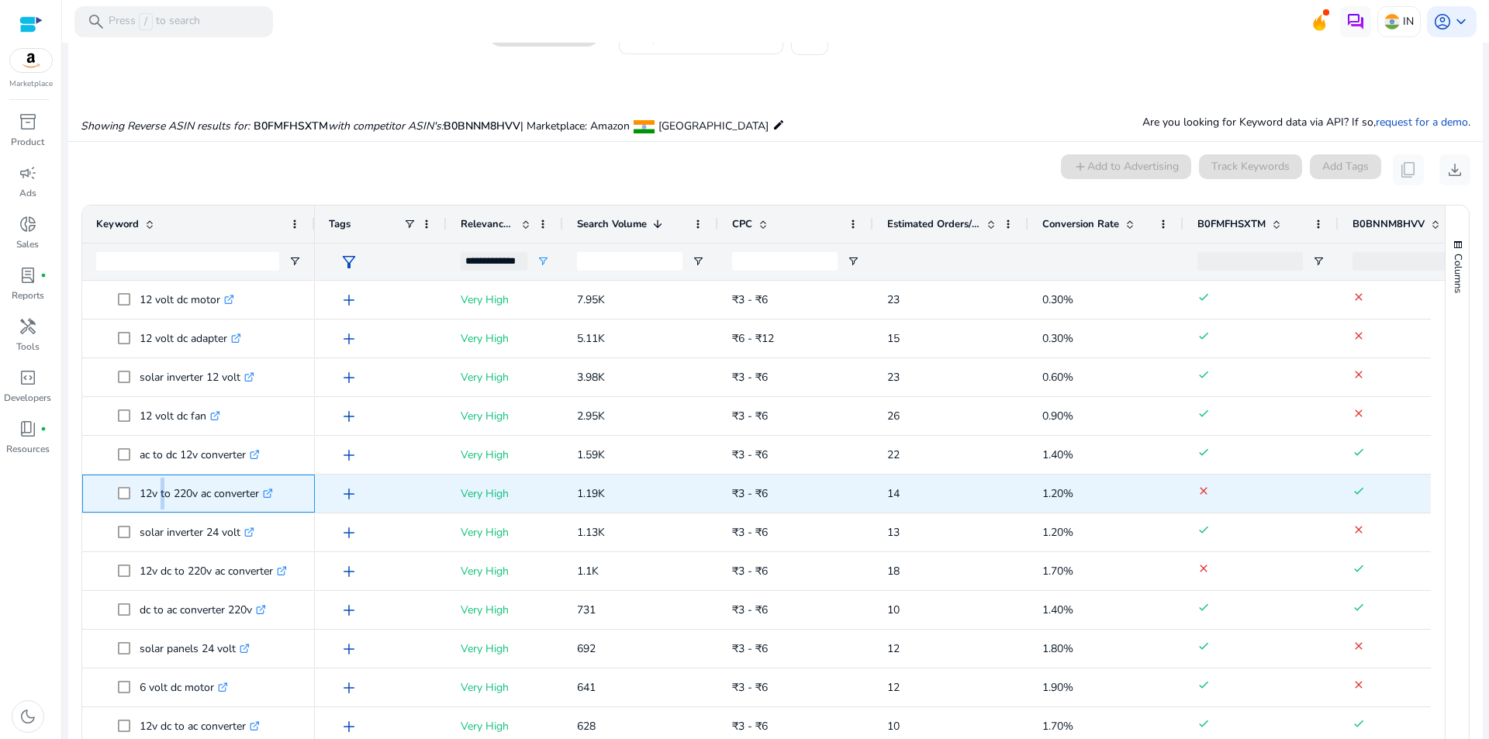
click at [159, 494] on p "12v to 220v ac converter .st0{fill:#2c8af8}" at bounding box center [206, 494] width 133 height 32
click at [290, 506] on span "12v to 220v ac converter .st0{fill:#2c8af8}" at bounding box center [209, 494] width 183 height 32
click at [895, 495] on span "14" at bounding box center [893, 493] width 12 height 15
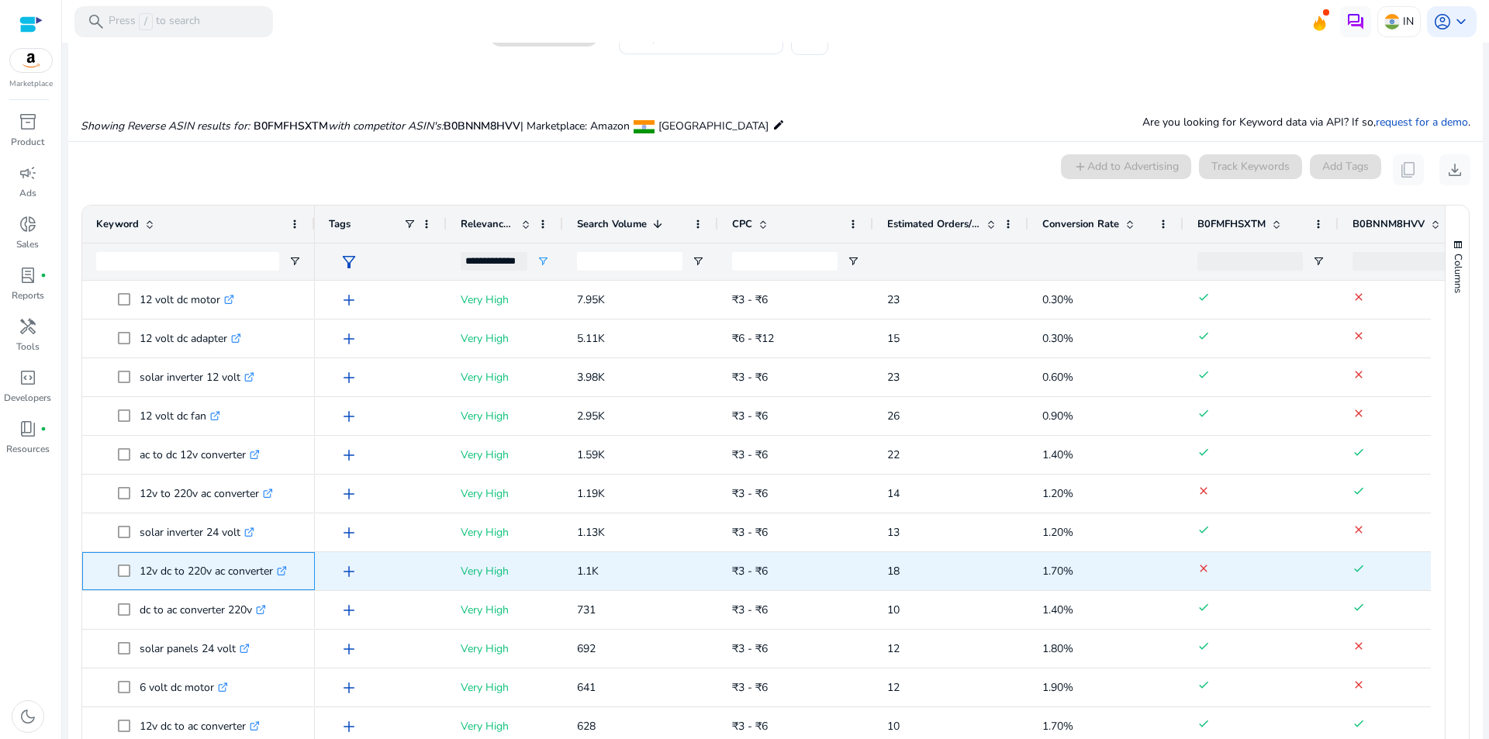
click at [183, 575] on p "12v dc to 220v ac converter .st0{fill:#2c8af8}" at bounding box center [213, 571] width 147 height 32
click at [205, 576] on p "12v dc to 220v ac converter .st0{fill:#2c8af8}" at bounding box center [213, 571] width 147 height 32
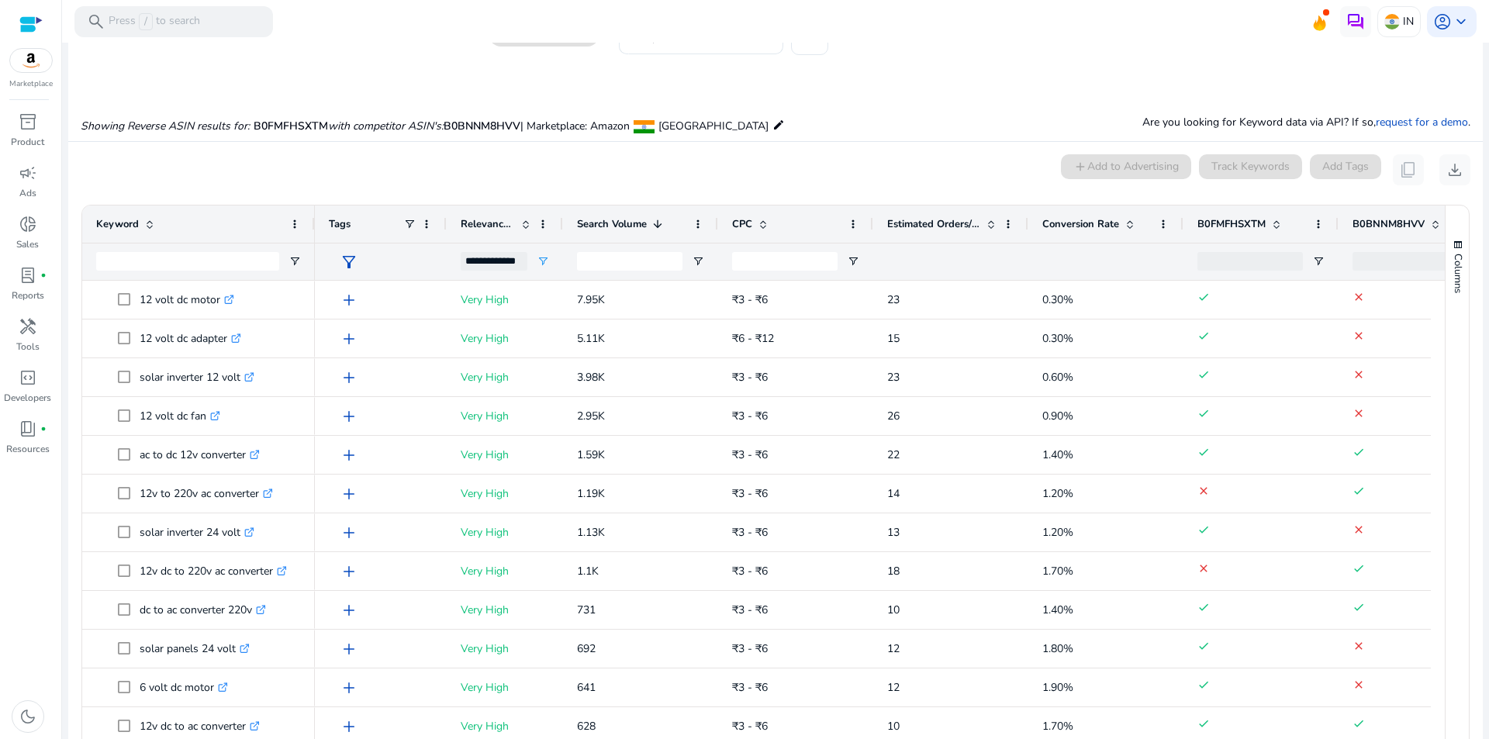
click at [17, 617] on div "inventory_2 Product campaign Ads donut_small Sales lab_profile fiber_manual_rec…" at bounding box center [30, 424] width 61 height 630
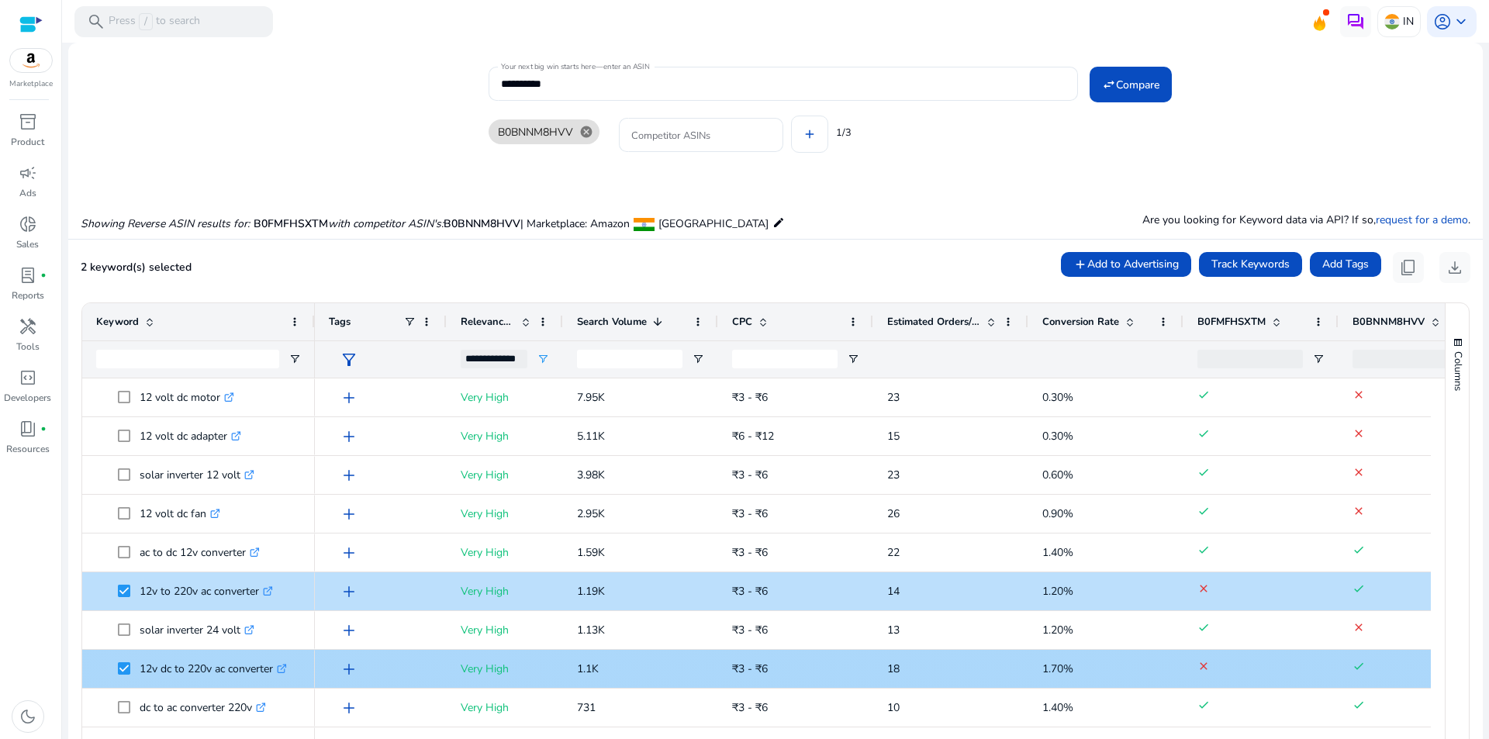
scroll to position [98, 0]
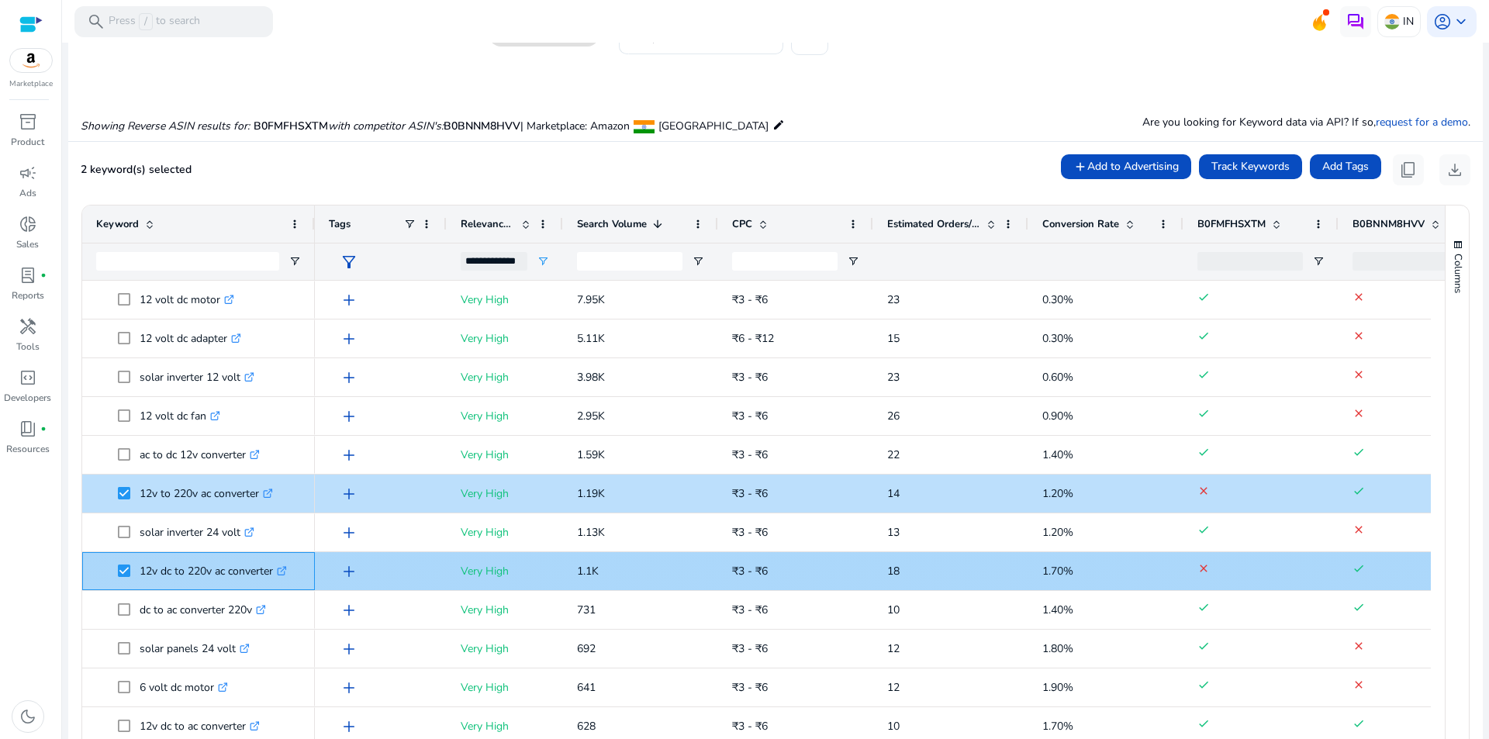
drag, startPoint x: 141, startPoint y: 571, endPoint x: 274, endPoint y: 568, distance: 133.4
click at [274, 568] on p "12v dc to 220v ac converter .st0{fill:#2c8af8}" at bounding box center [213, 571] width 147 height 32
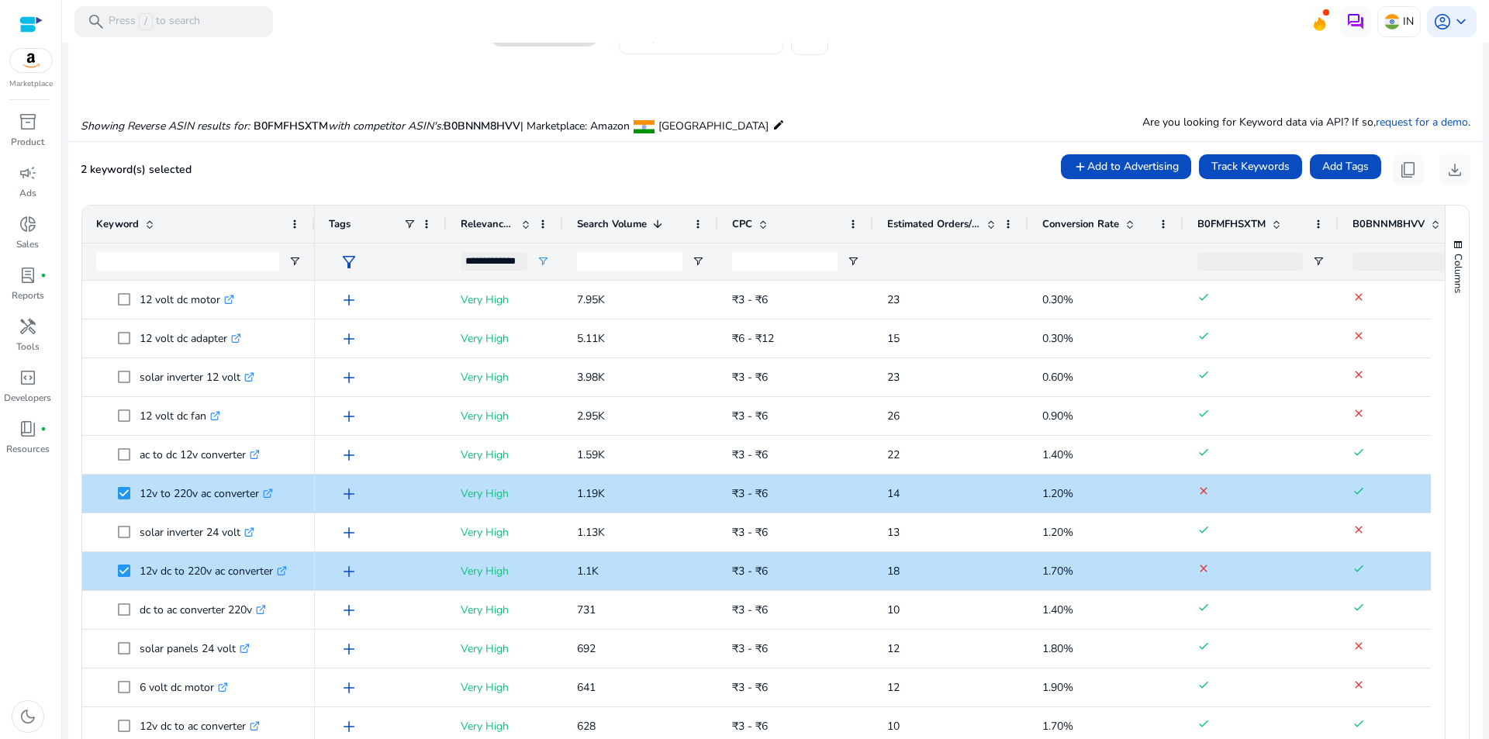
click at [23, 582] on div "inventory_2 Product campaign Ads donut_small Sales lab_profile fiber_manual_rec…" at bounding box center [30, 424] width 61 height 630
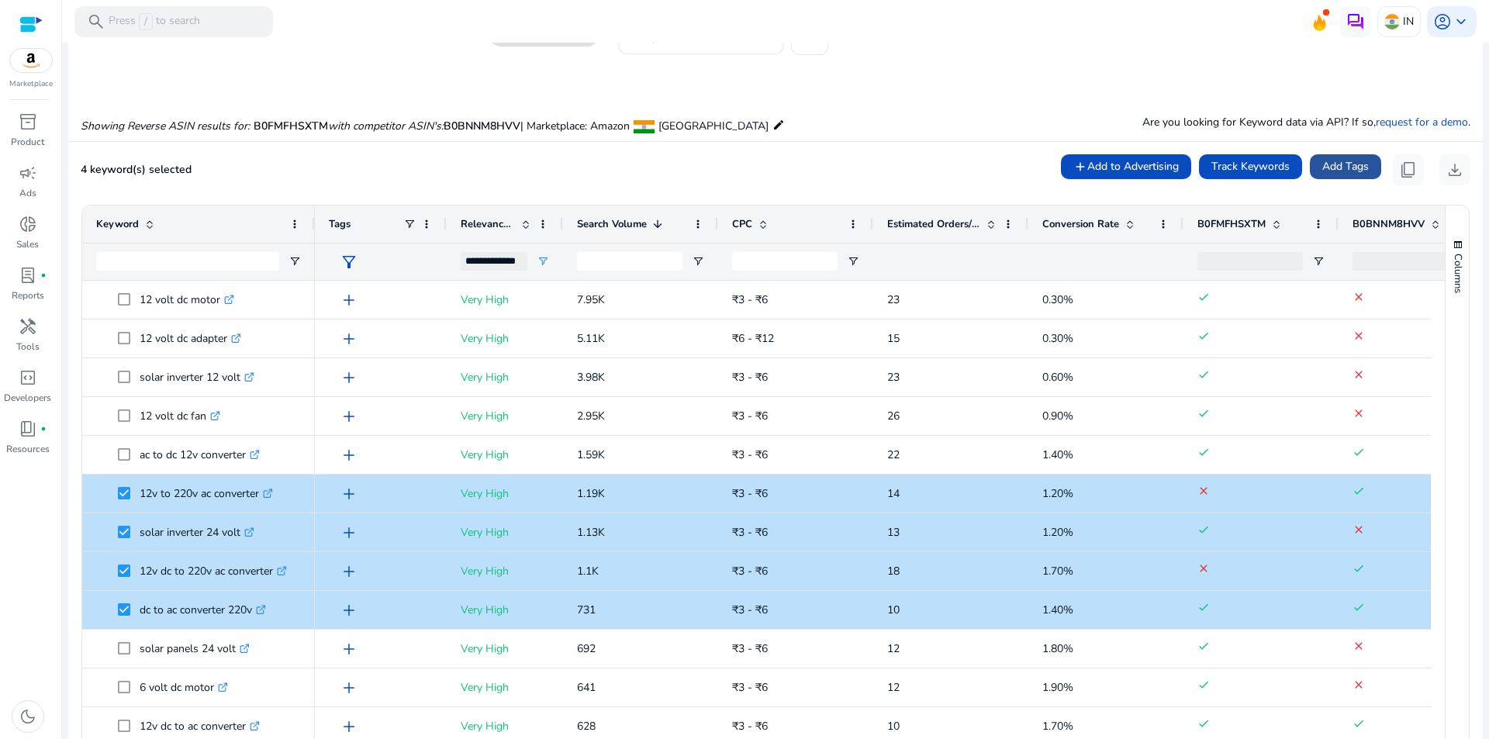
click at [1347, 171] on span "Add Tags" at bounding box center [1345, 166] width 47 height 16
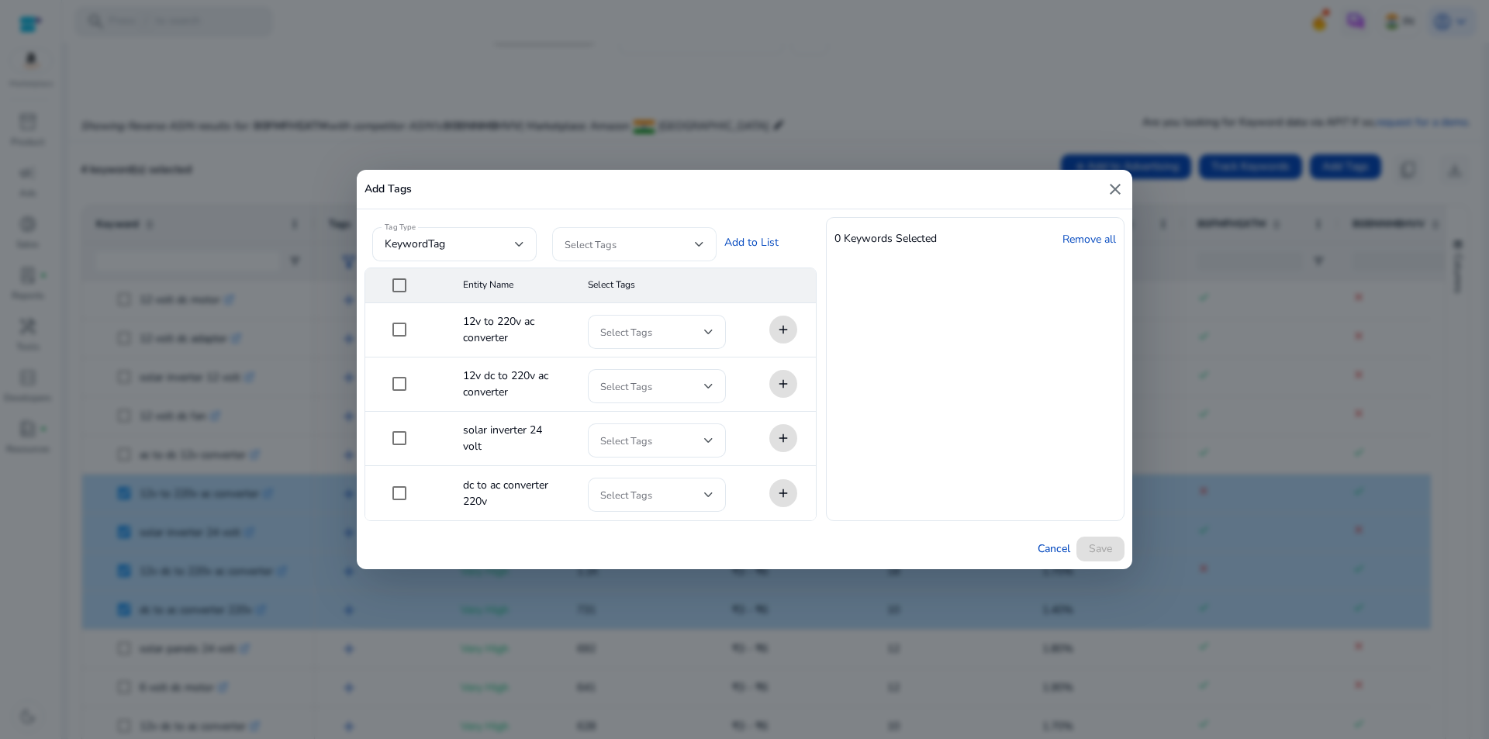
click at [609, 251] on span at bounding box center [629, 244] width 130 height 17
click at [633, 288] on span "Brand-Keywords" at bounding box center [647, 286] width 71 height 17
click at [916, 403] on div at bounding box center [744, 369] width 1489 height 739
click at [762, 244] on link "Add to List" at bounding box center [751, 242] width 54 height 16
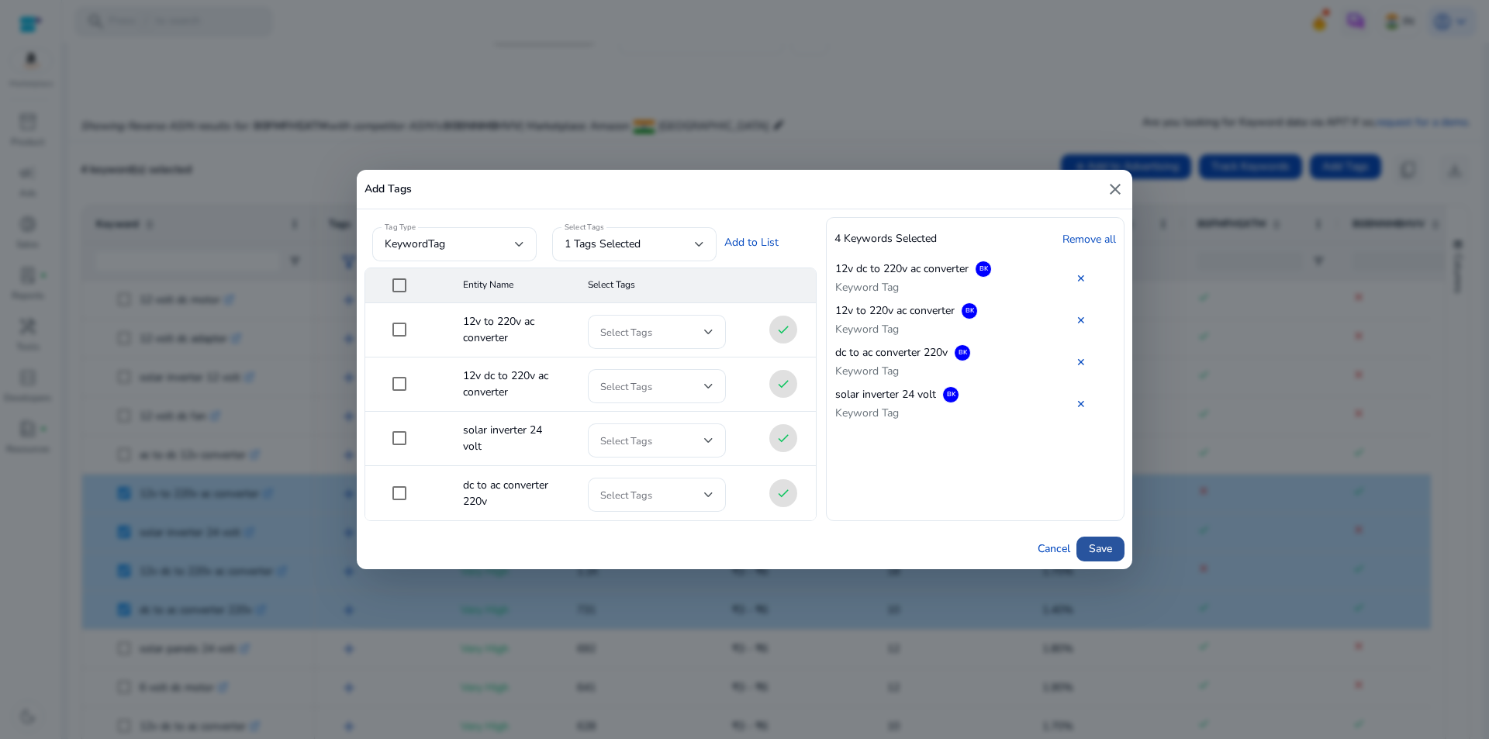
click at [1109, 553] on span "Save" at bounding box center [1100, 548] width 23 height 16
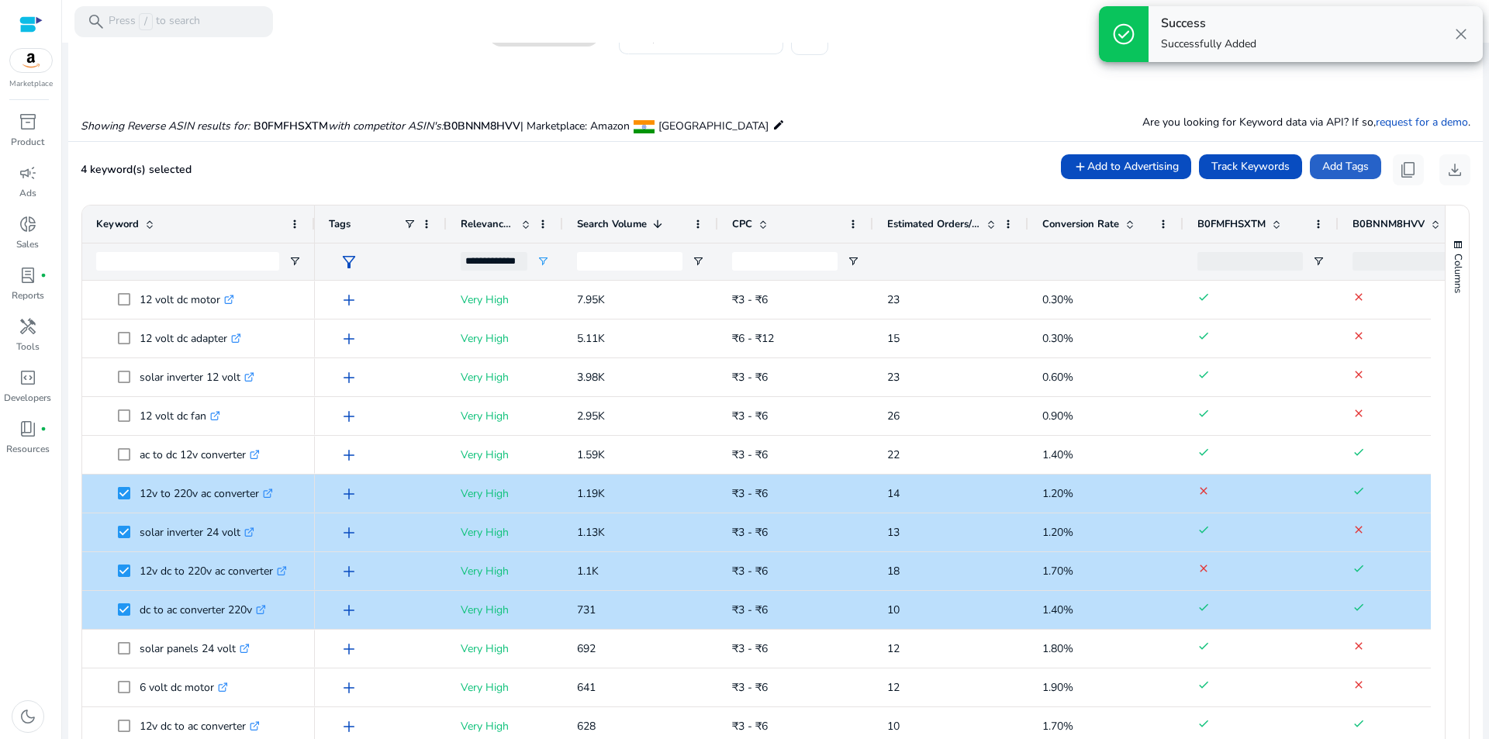
click at [1468, 33] on span "close" at bounding box center [1460, 34] width 19 height 19
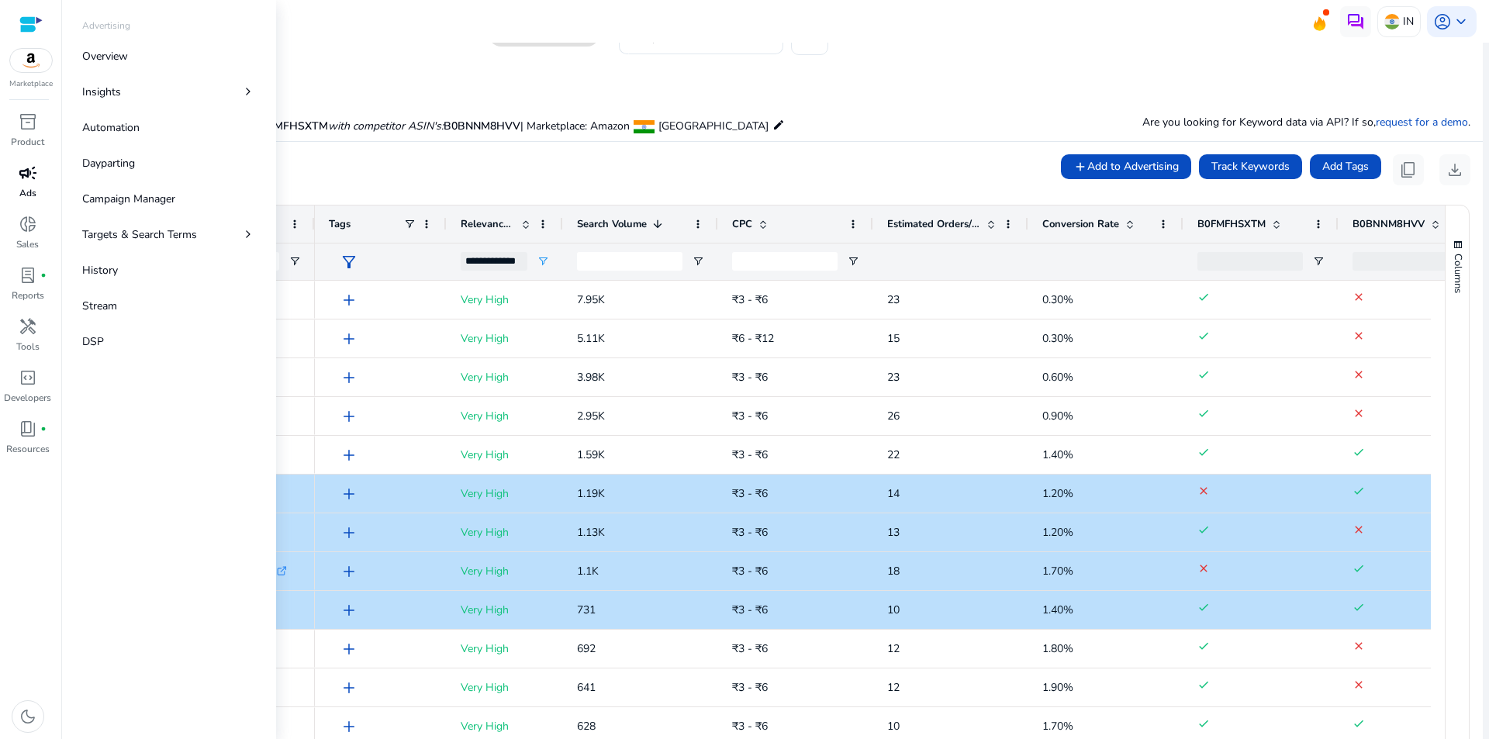
click at [27, 185] on div "campaign" at bounding box center [27, 172] width 43 height 25
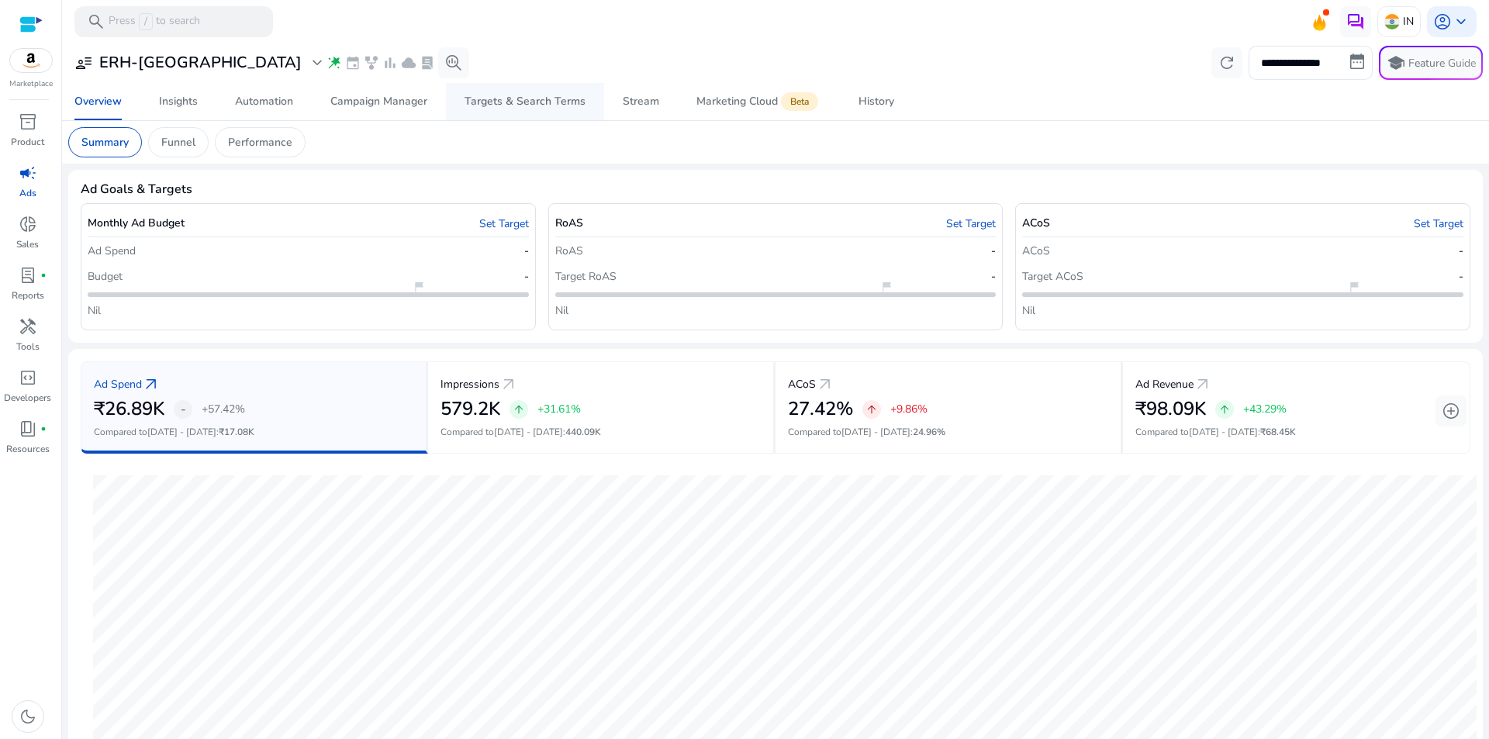
click at [522, 98] on div "Targets & Search Terms" at bounding box center [524, 101] width 121 height 11
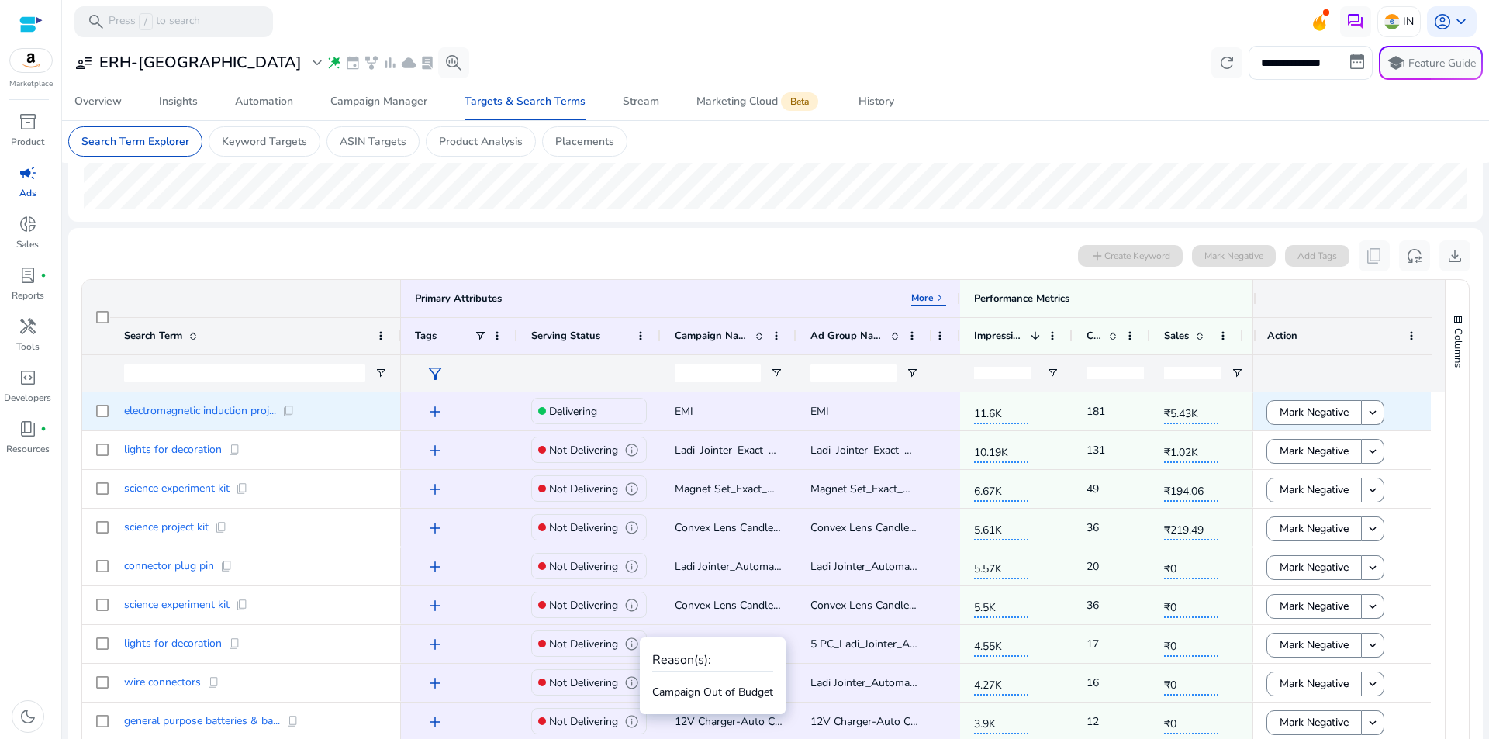
scroll to position [233, 0]
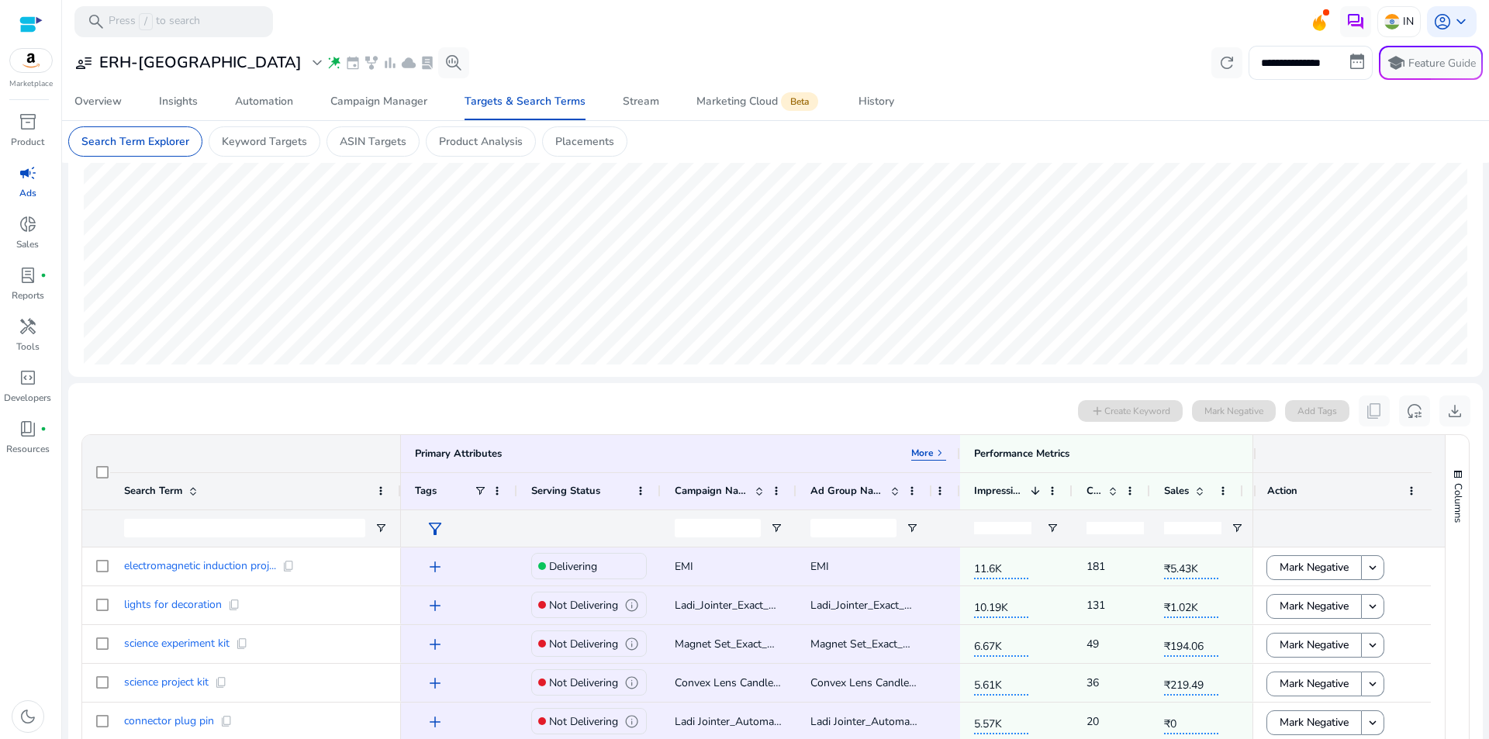
click at [433, 531] on span "filter_alt" at bounding box center [435, 528] width 19 height 19
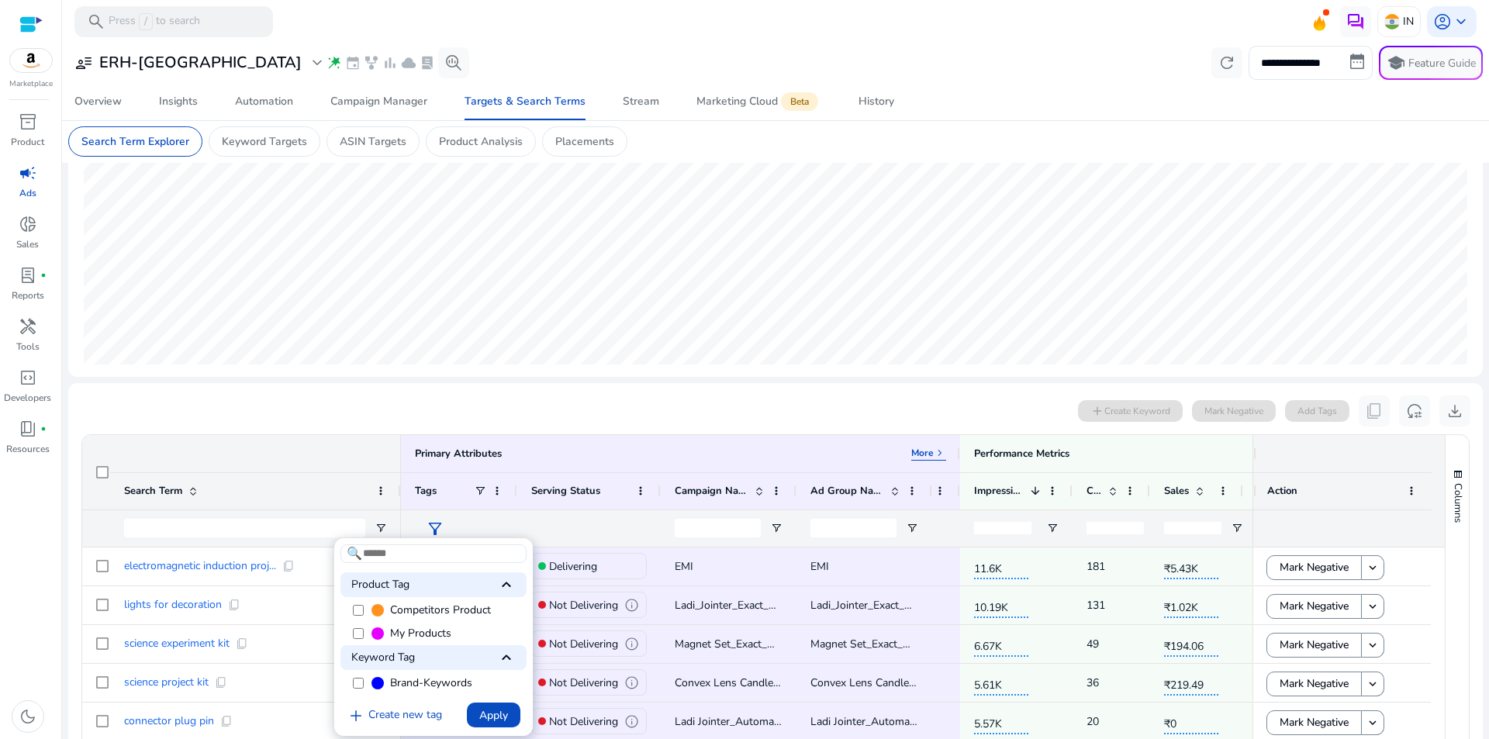
click at [410, 688] on span "Brand-Keywords" at bounding box center [431, 683] width 82 height 16
click at [493, 715] on span "Apply" at bounding box center [493, 715] width 29 height 16
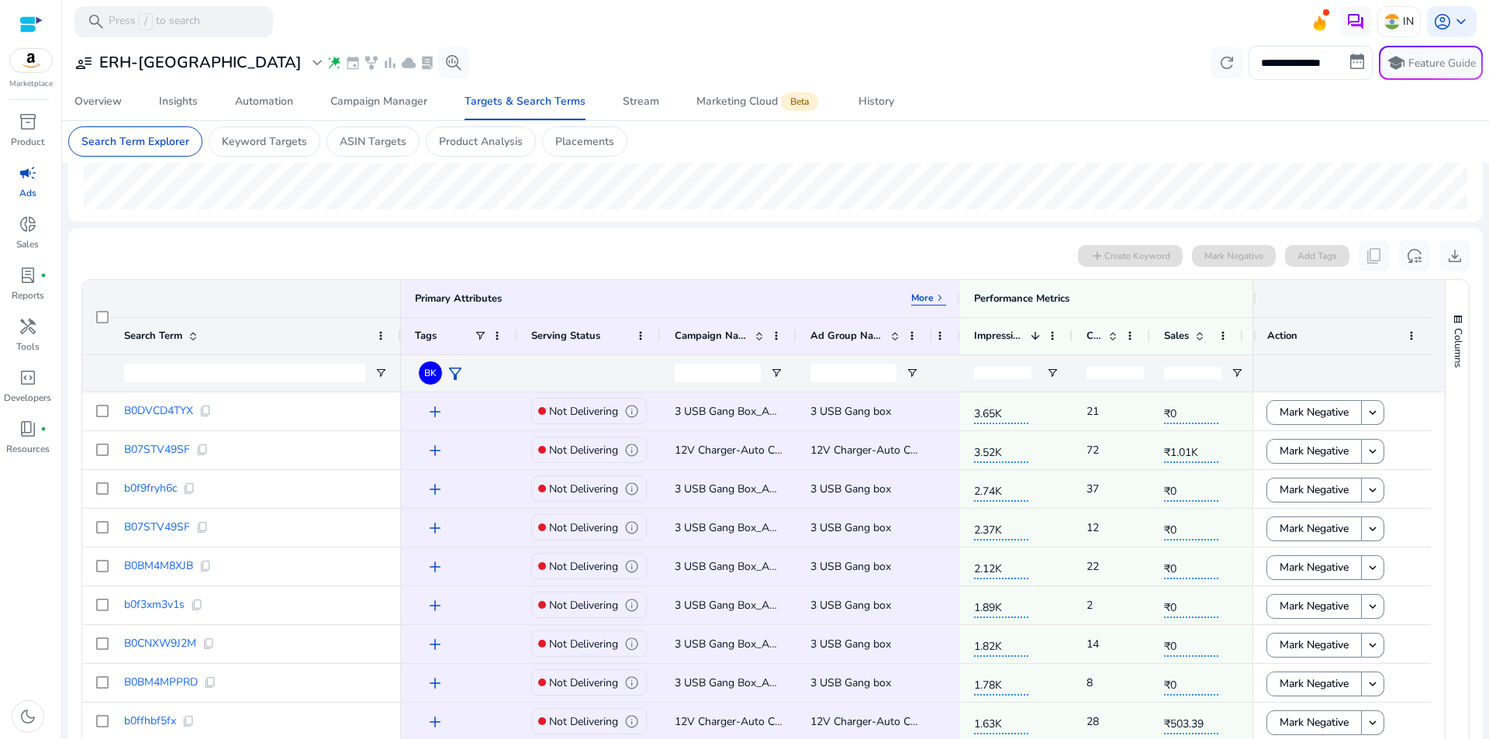
scroll to position [543, 0]
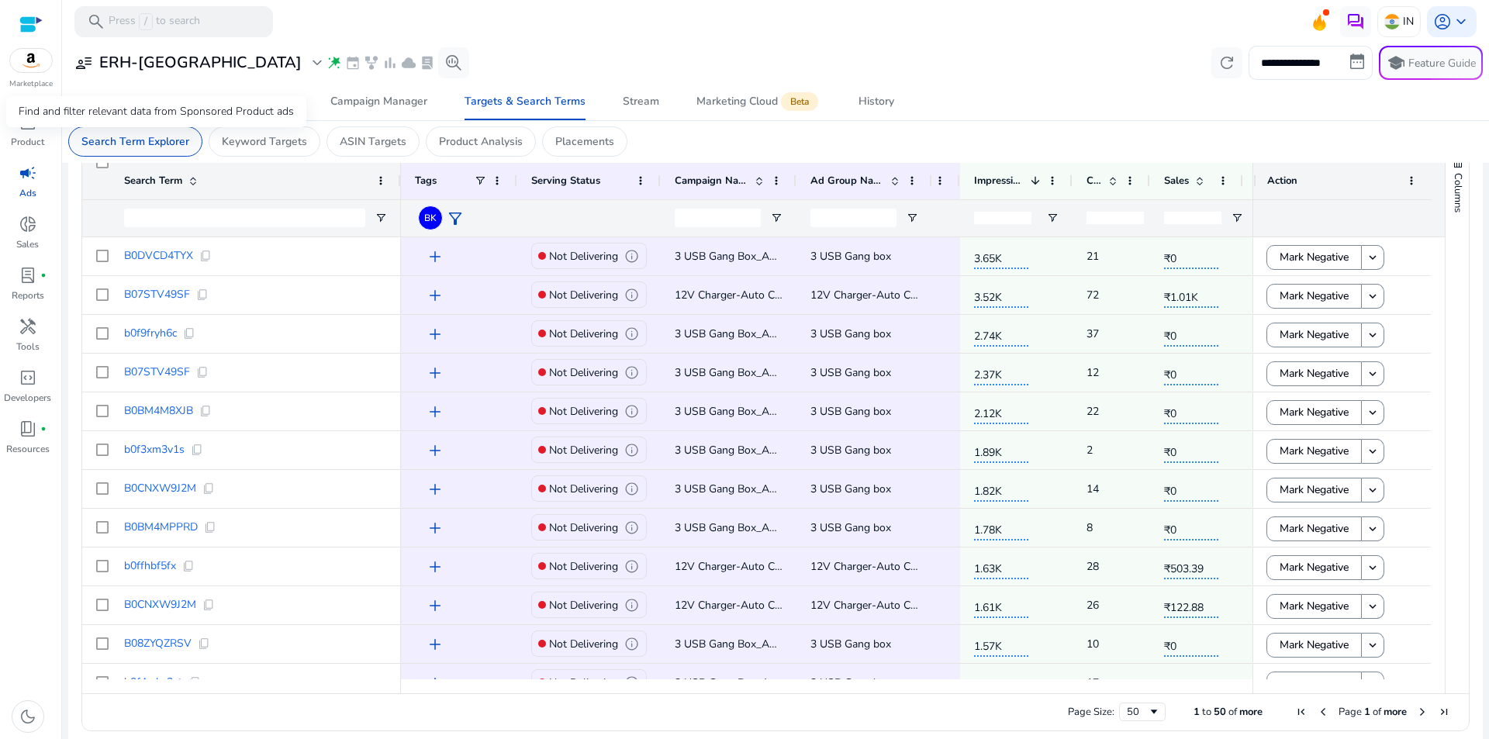
click at [146, 144] on p "Search Term Explorer" at bounding box center [135, 141] width 108 height 16
click at [381, 217] on span "Open Filter Menu" at bounding box center [380, 218] width 12 height 12
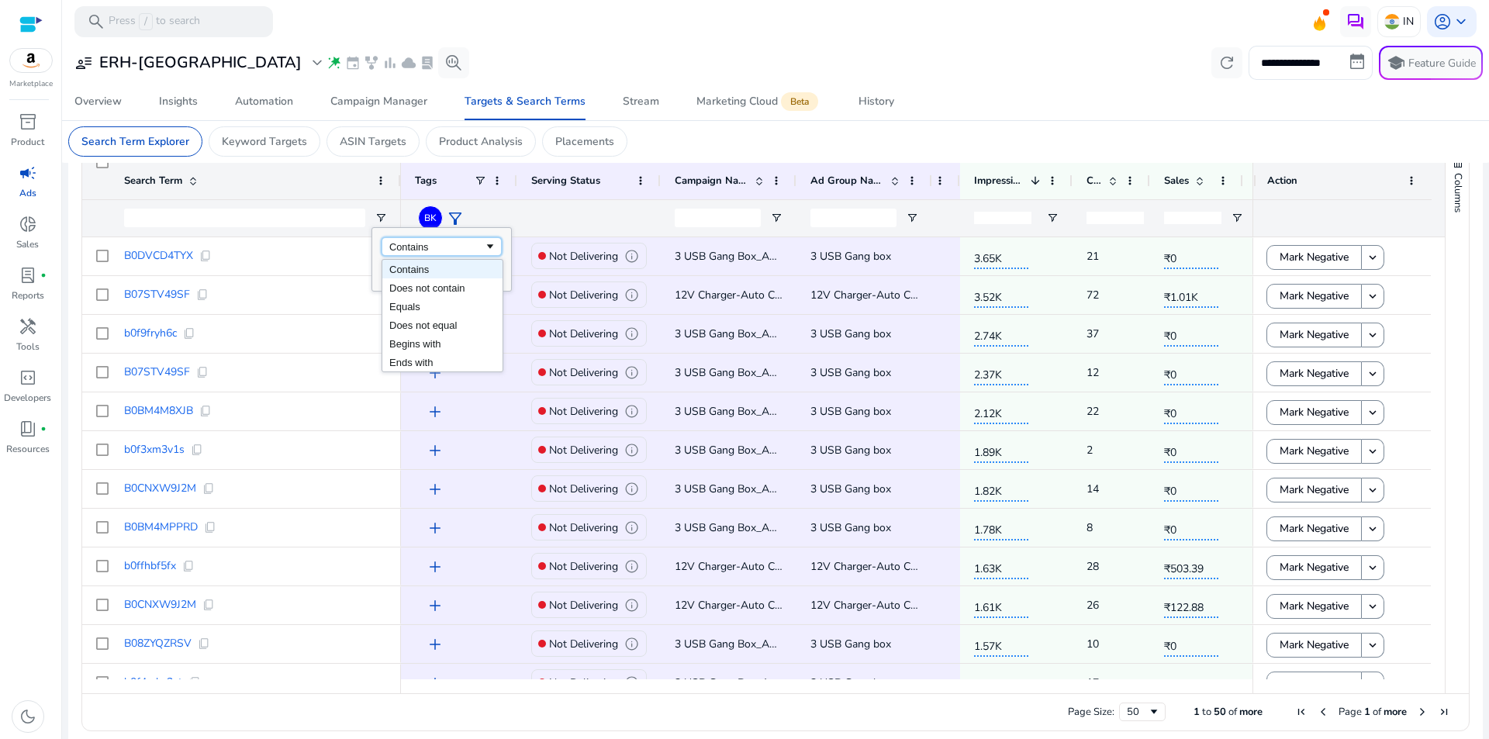
click at [423, 248] on div "Contains" at bounding box center [436, 247] width 95 height 12
click at [440, 250] on div "Does not contain" at bounding box center [436, 247] width 95 height 12
click at [447, 272] on input "Filter Value" at bounding box center [441, 272] width 120 height 19
type input "*"
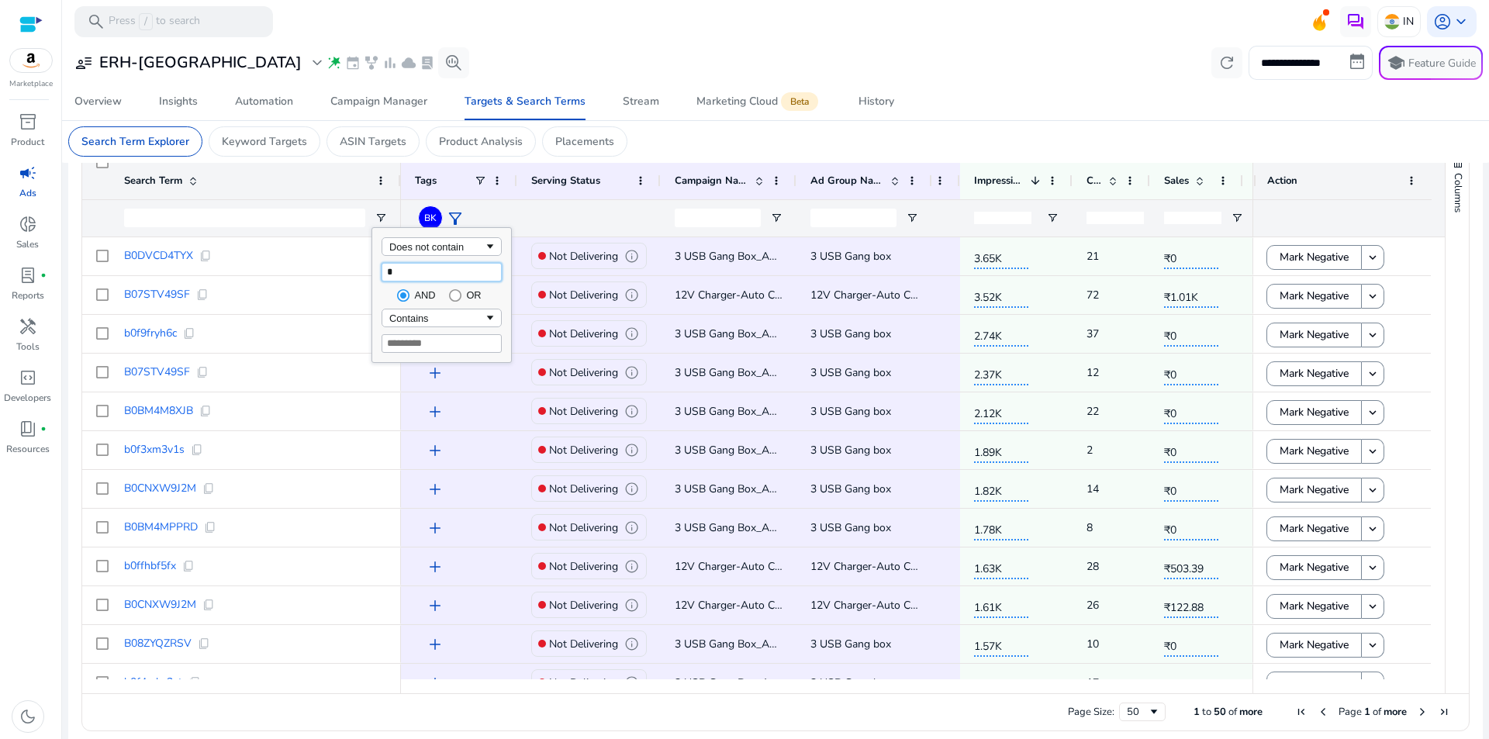
type input "*"
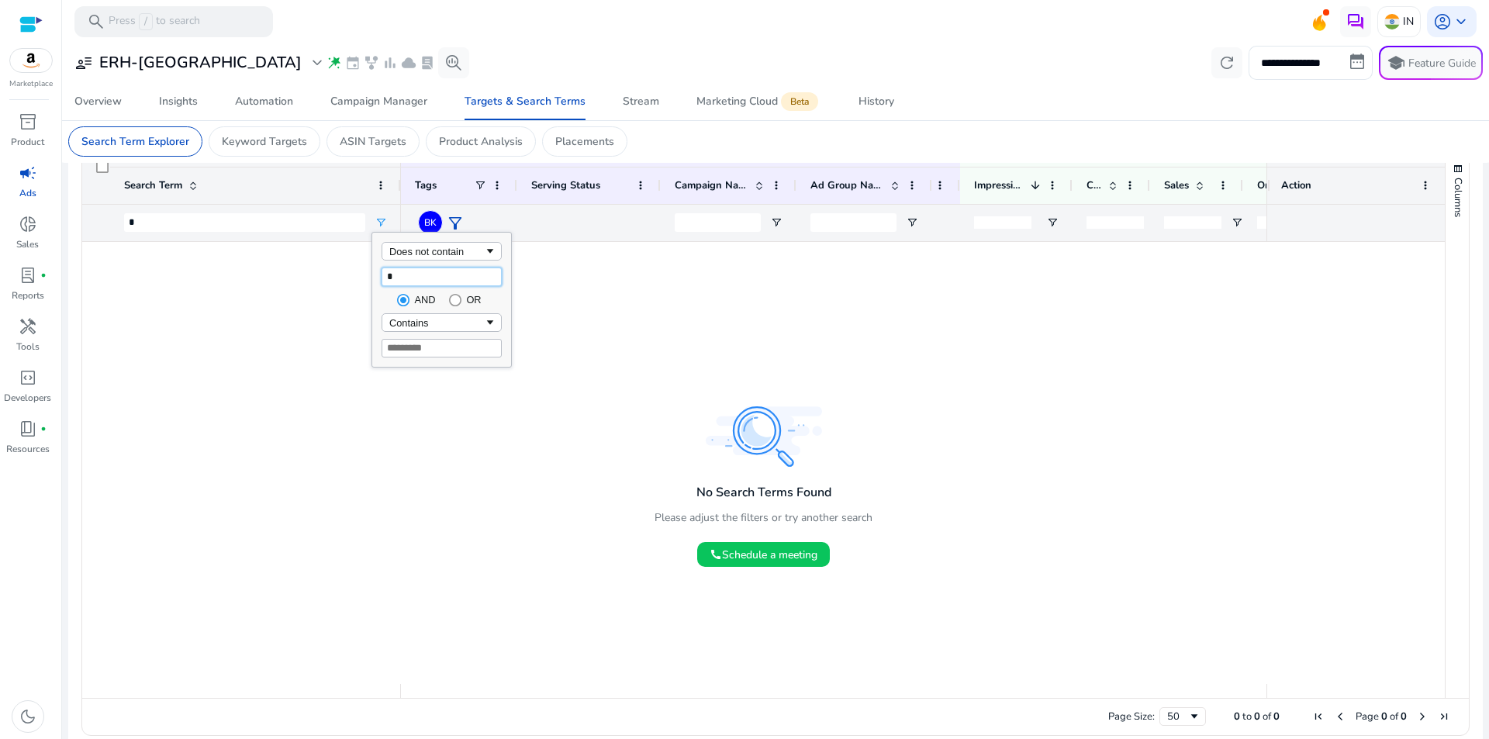
scroll to position [233, 0]
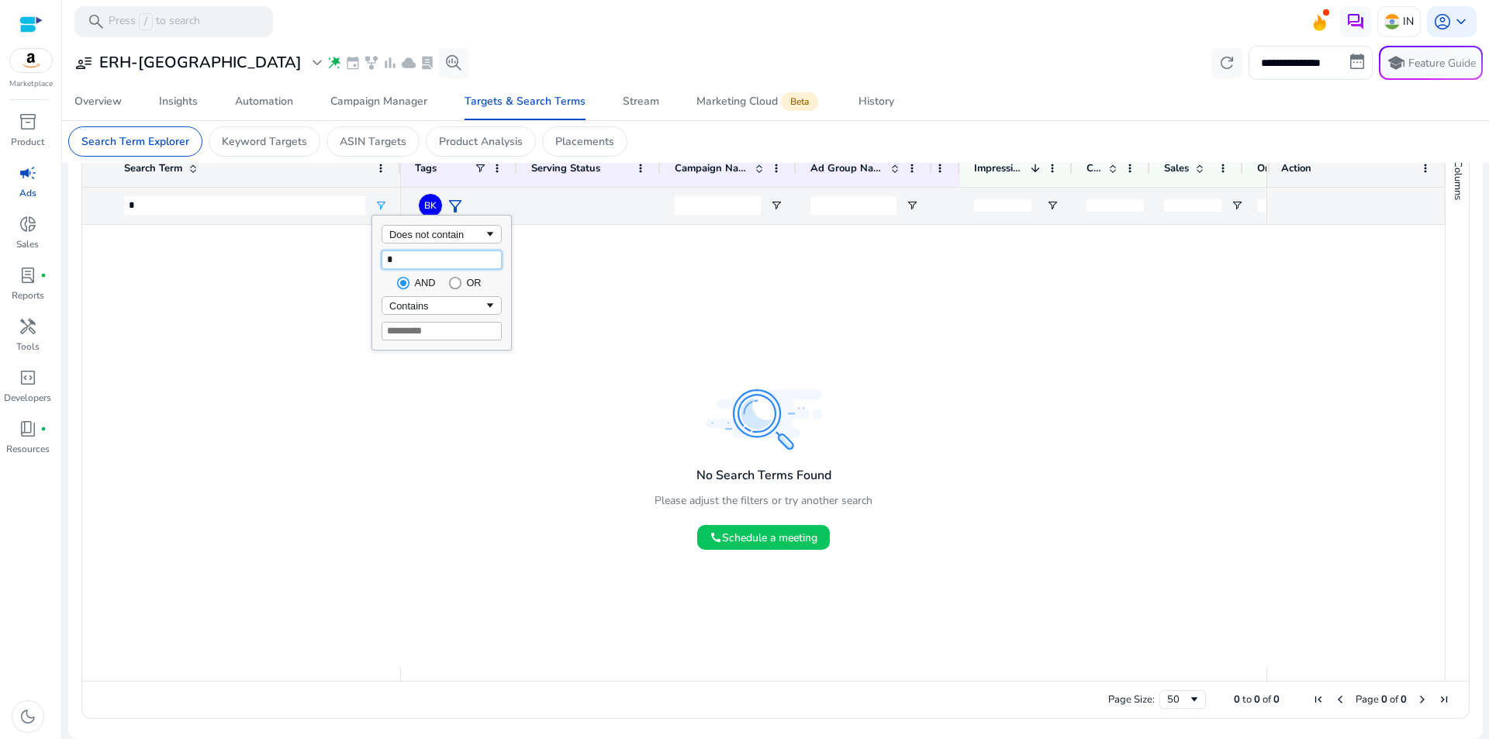
type input "**"
type input "*"
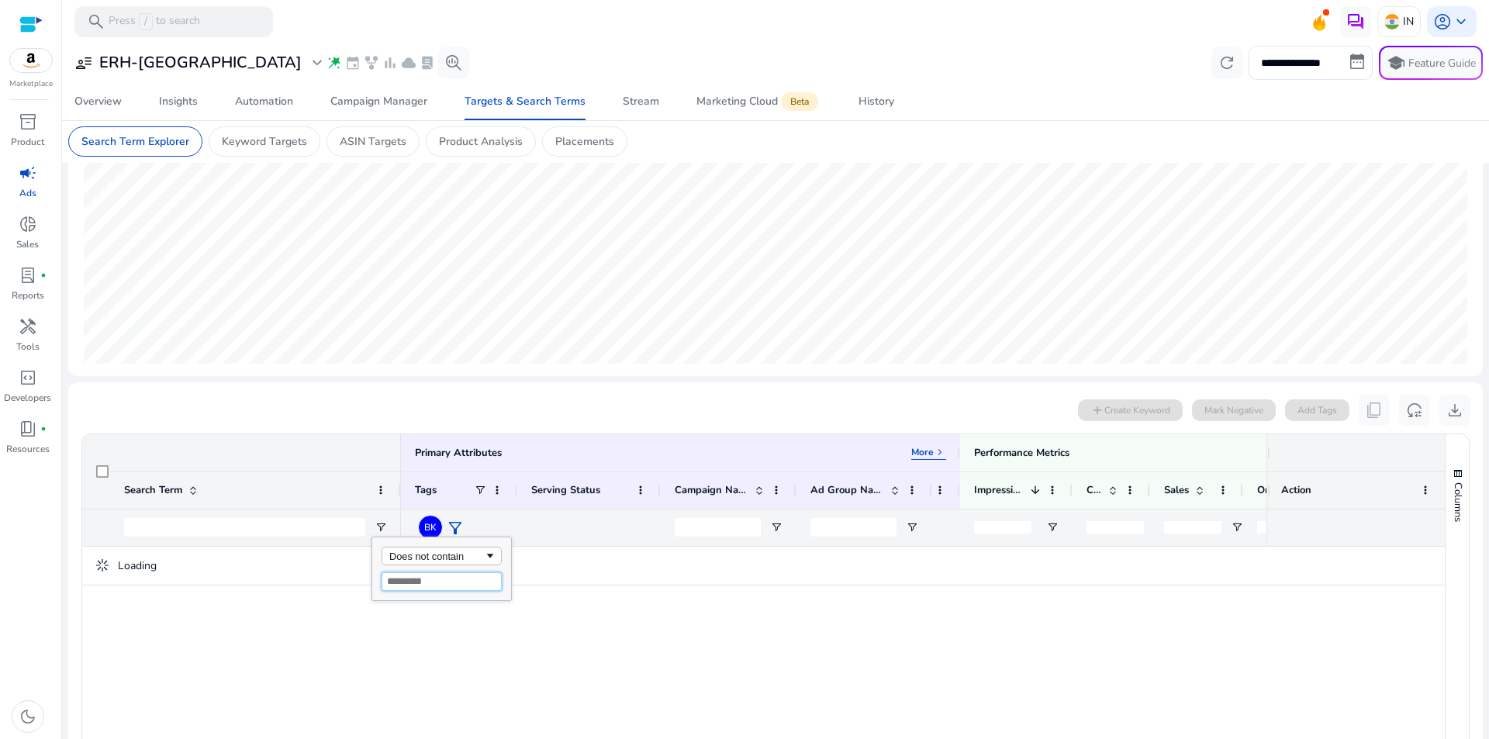
scroll to position [543, 0]
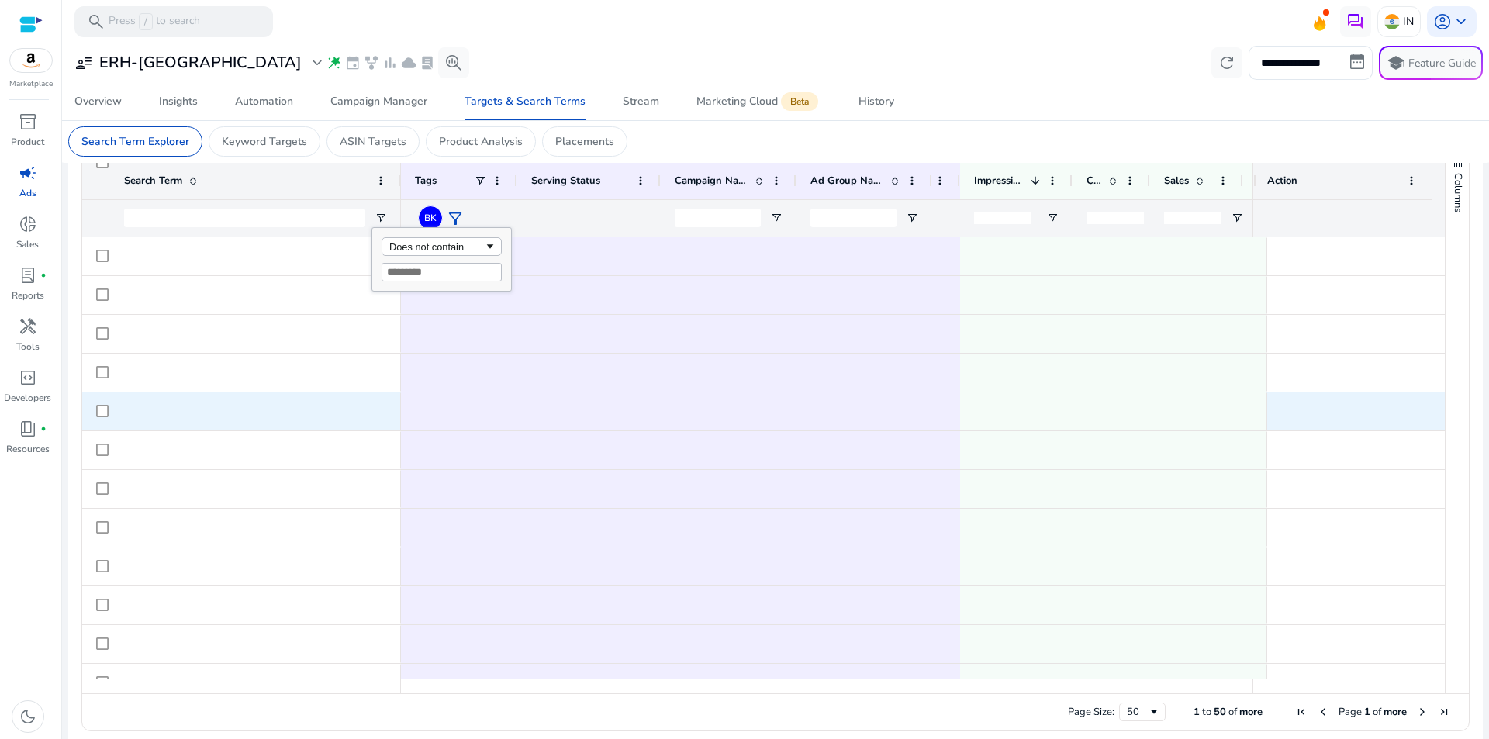
click at [486, 414] on div at bounding box center [459, 411] width 88 height 36
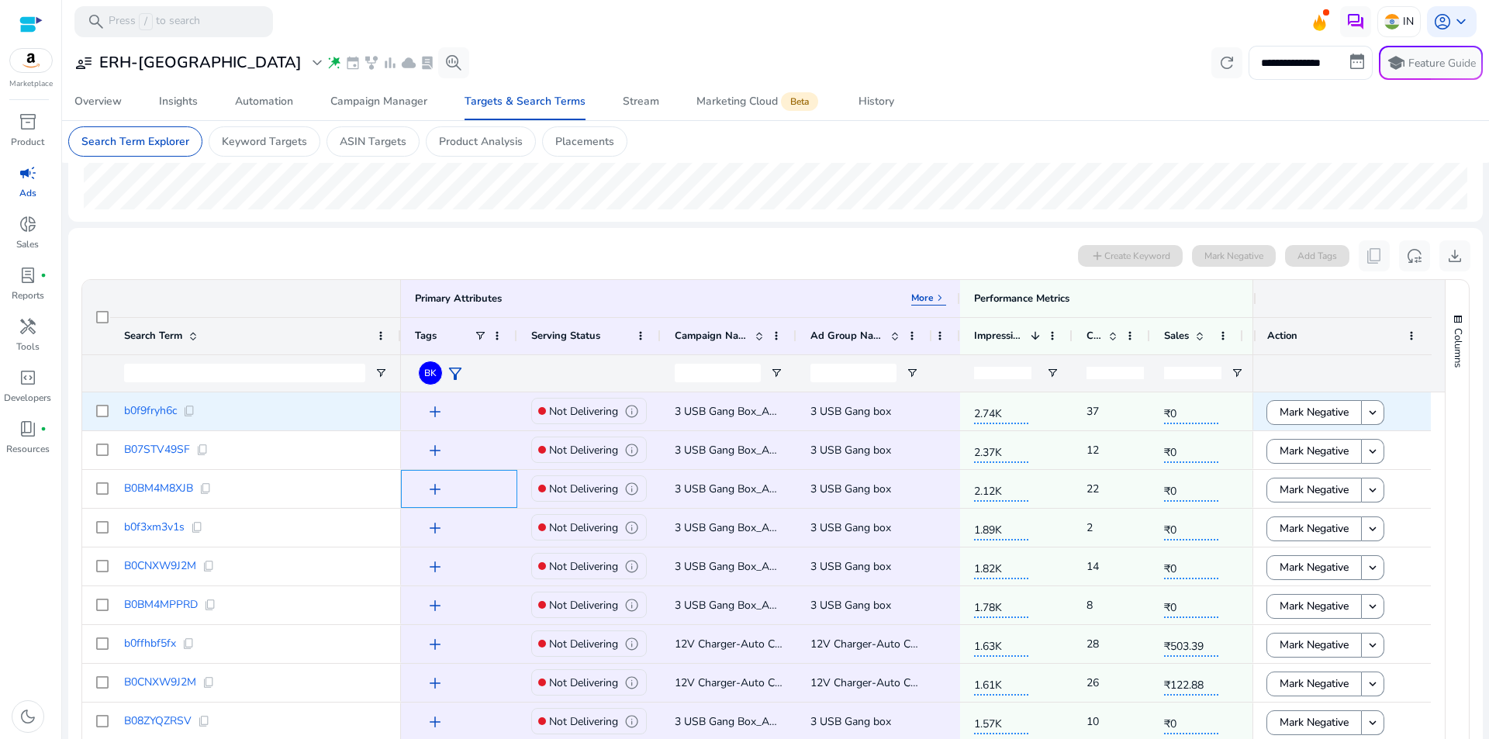
scroll to position [0, 0]
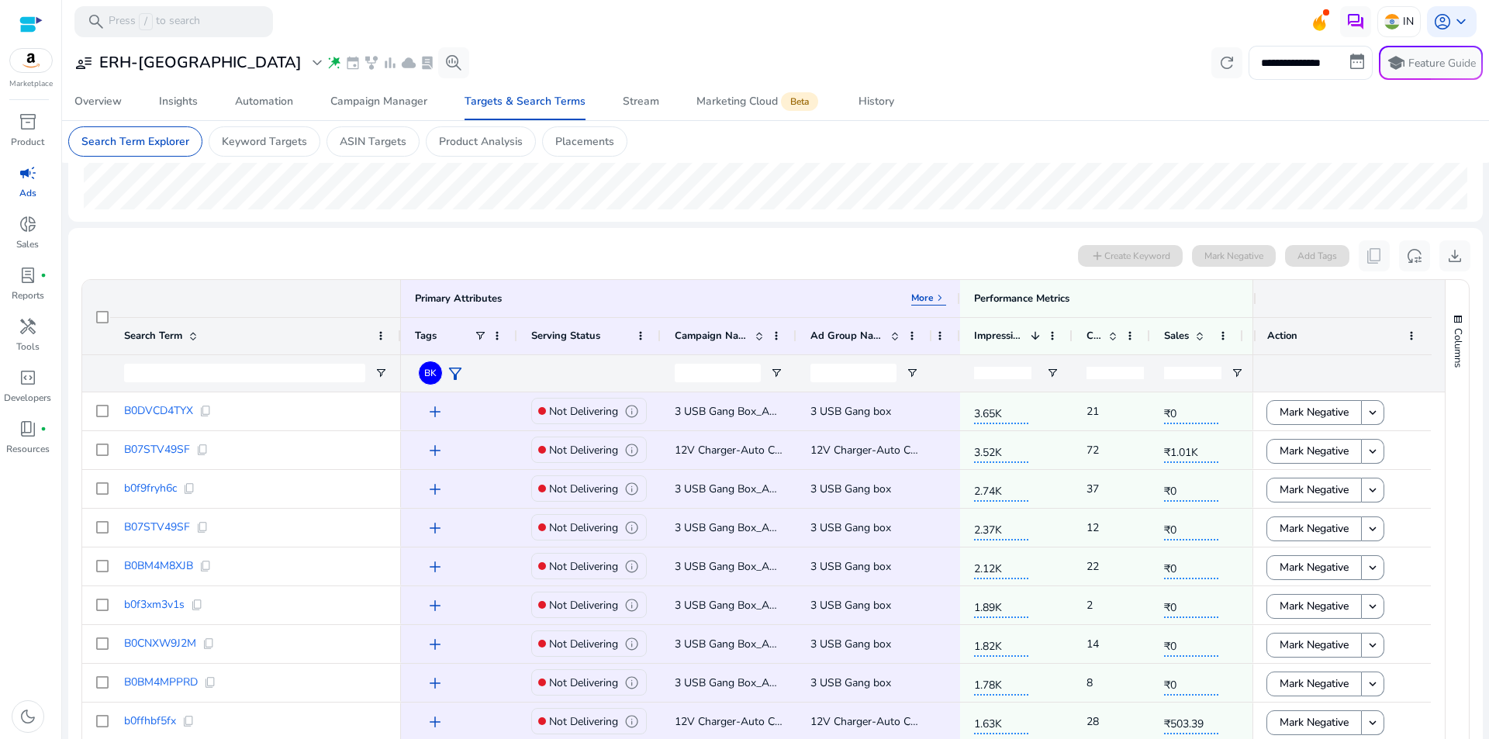
click at [415, 258] on div "0 search terms selected add Create Keyword Mark Negative Add Tags content_copy …" at bounding box center [775, 255] width 1389 height 31
click at [479, 264] on div "0 search terms selected add Create Keyword Mark Negative Add Tags content_copy …" at bounding box center [775, 255] width 1389 height 31
click at [446, 65] on div "**********" at bounding box center [775, 63] width 1414 height 34
click at [32, 29] on div at bounding box center [30, 25] width 23 height 18
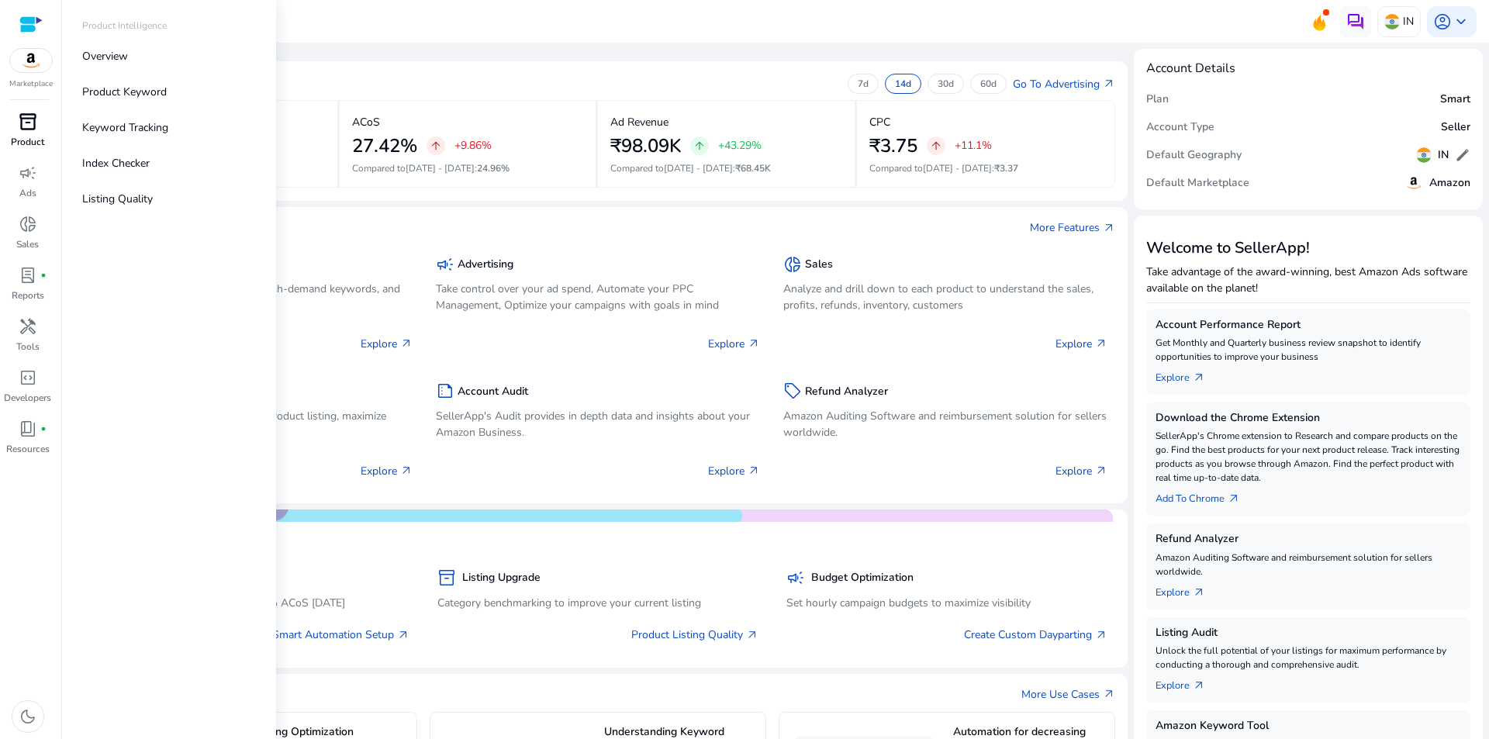
click at [23, 133] on div "inventory_2" at bounding box center [27, 121] width 43 height 25
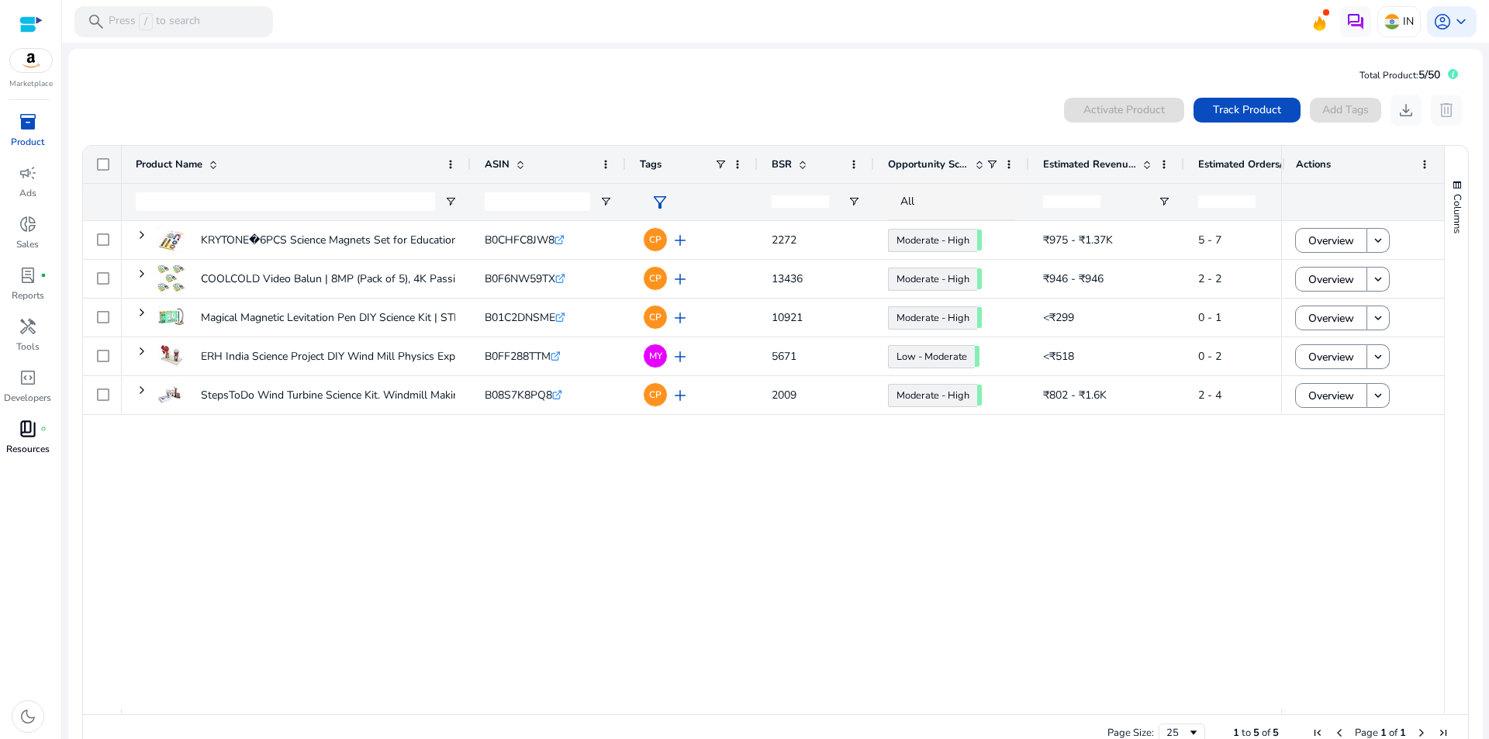
click at [32, 435] on span "book_4" at bounding box center [28, 428] width 19 height 19
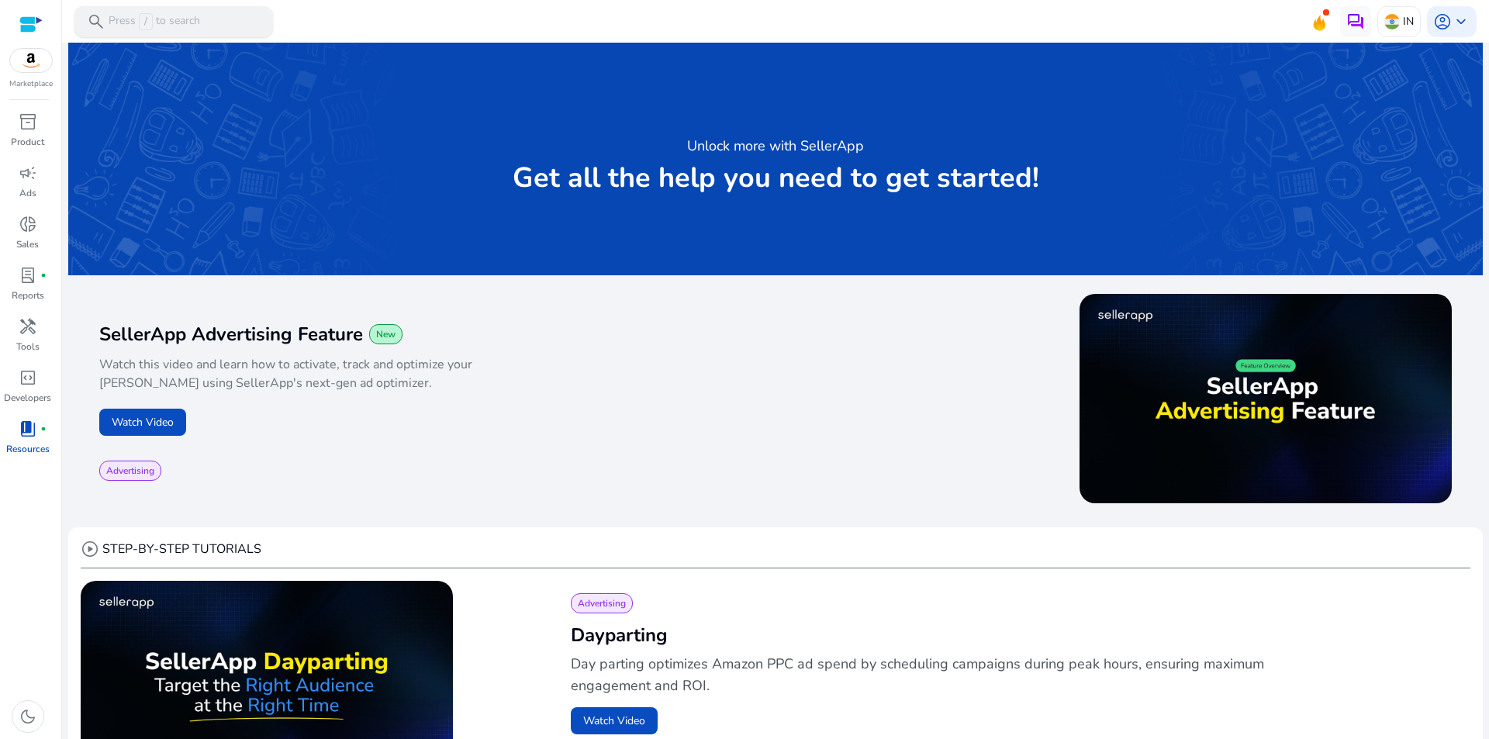
click at [137, 24] on p "Press / to search" at bounding box center [154, 21] width 91 height 17
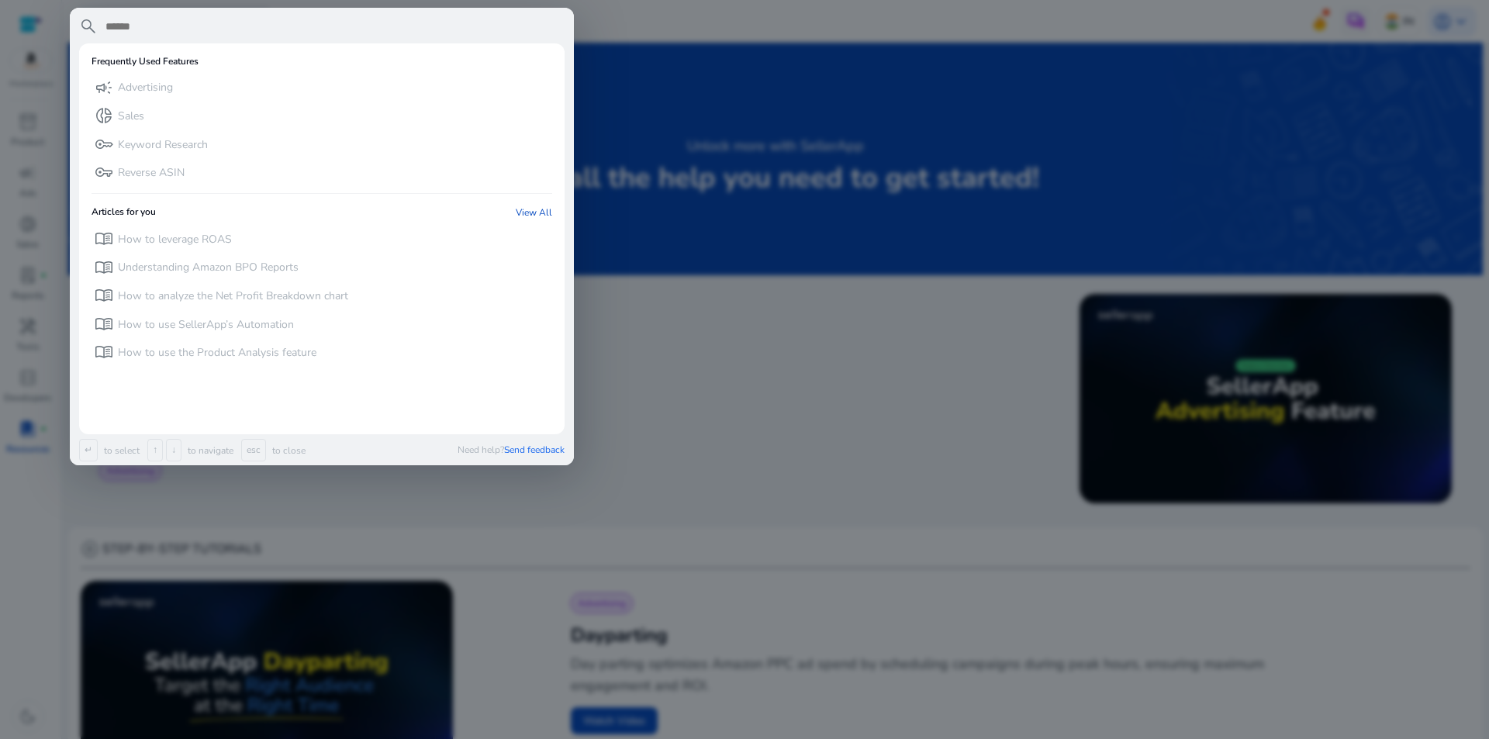
click at [153, 31] on input "text" at bounding box center [334, 26] width 461 height 19
click at [160, 21] on input "text" at bounding box center [334, 26] width 461 height 19
click at [630, 391] on div at bounding box center [744, 369] width 1489 height 739
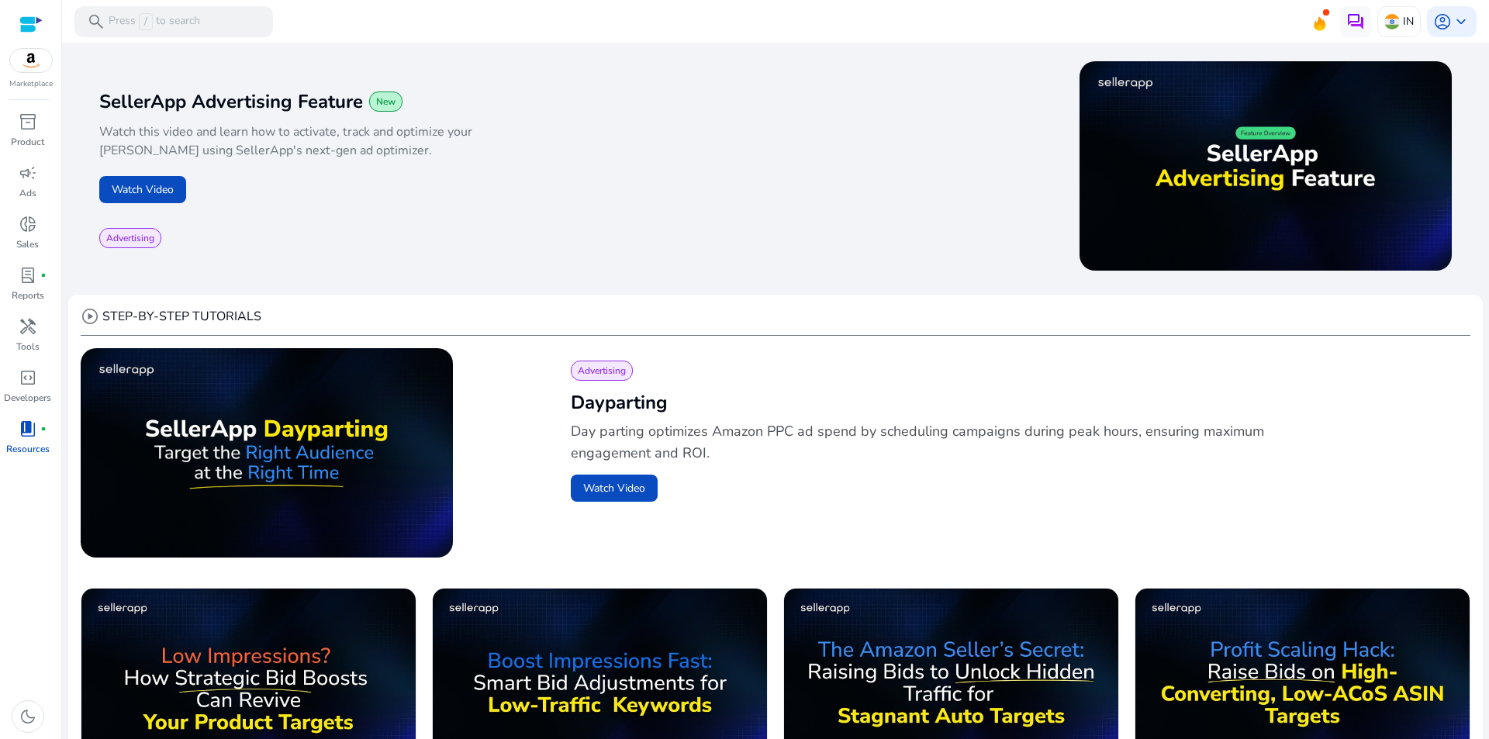
scroll to position [310, 0]
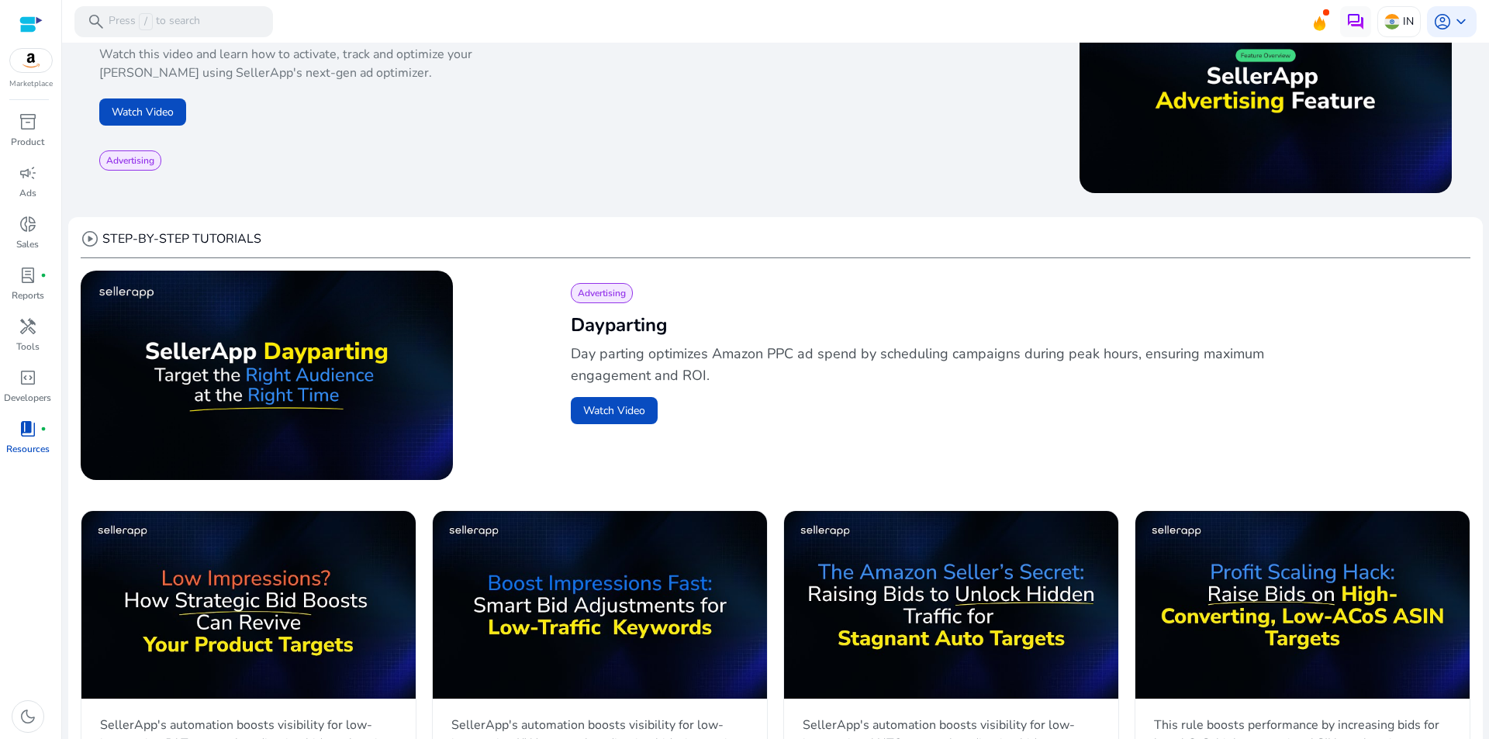
click at [585, 236] on div "play_circle STEP-BY-STEP TUTORIALS" at bounding box center [775, 243] width 1389 height 29
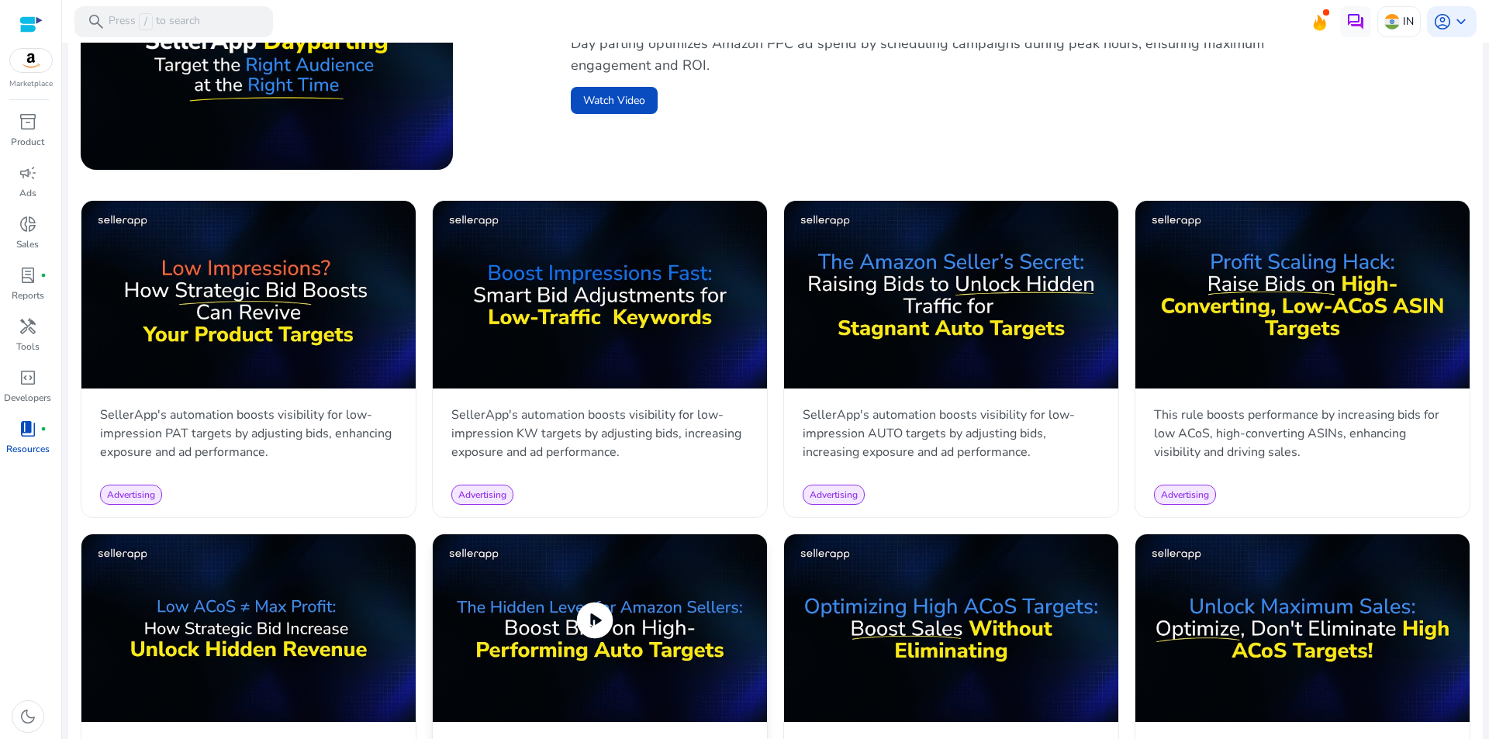
scroll to position [1085, 0]
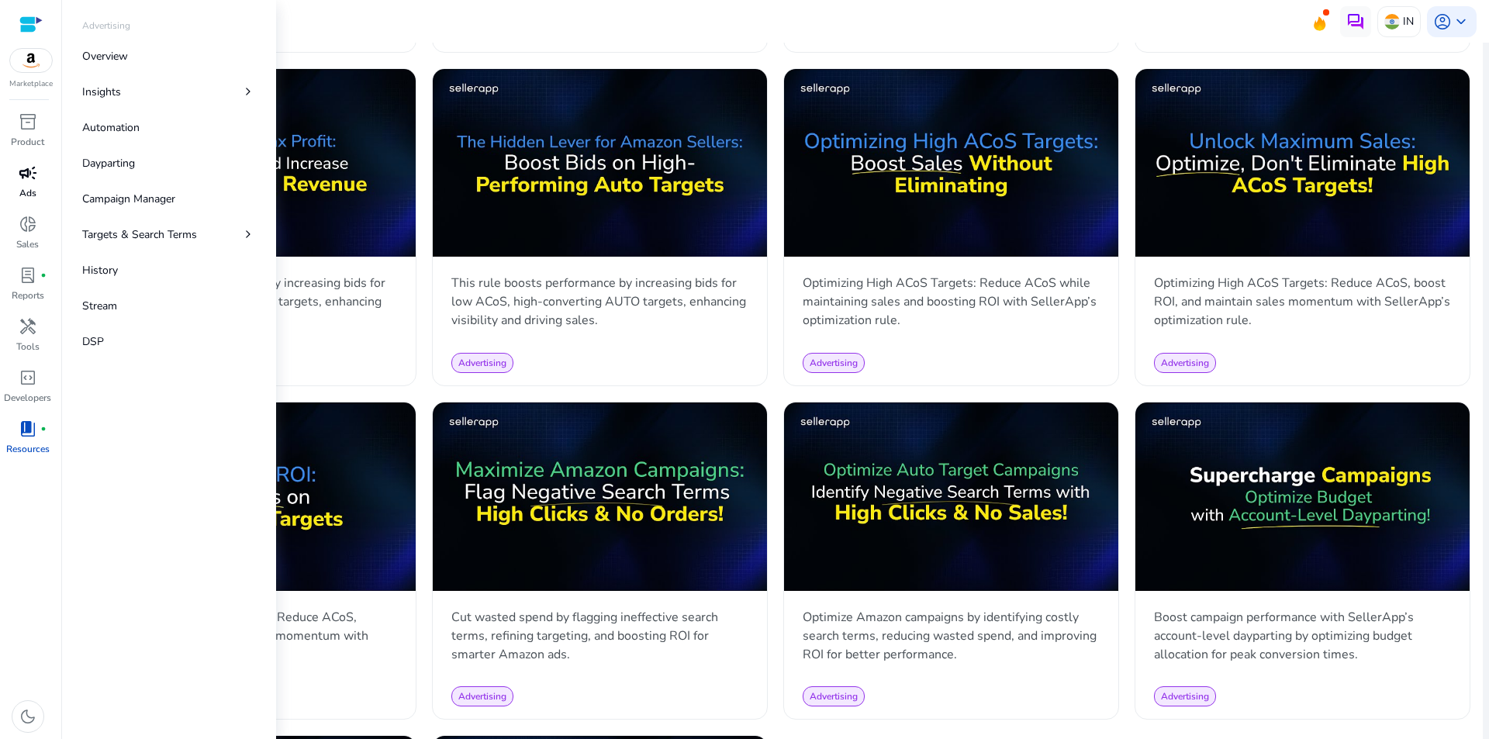
click at [33, 175] on span "campaign" at bounding box center [28, 173] width 19 height 19
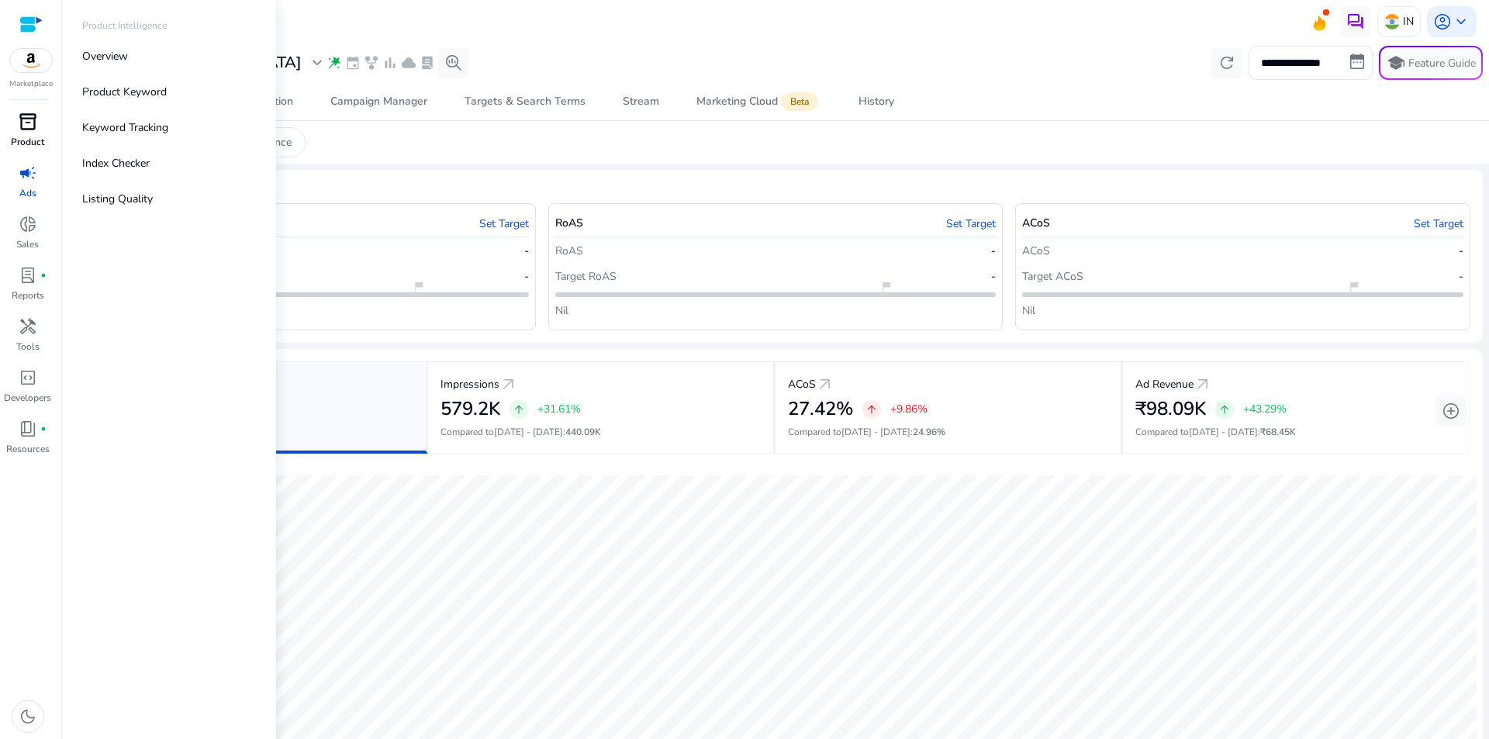
click at [26, 129] on span "inventory_2" at bounding box center [28, 121] width 19 height 19
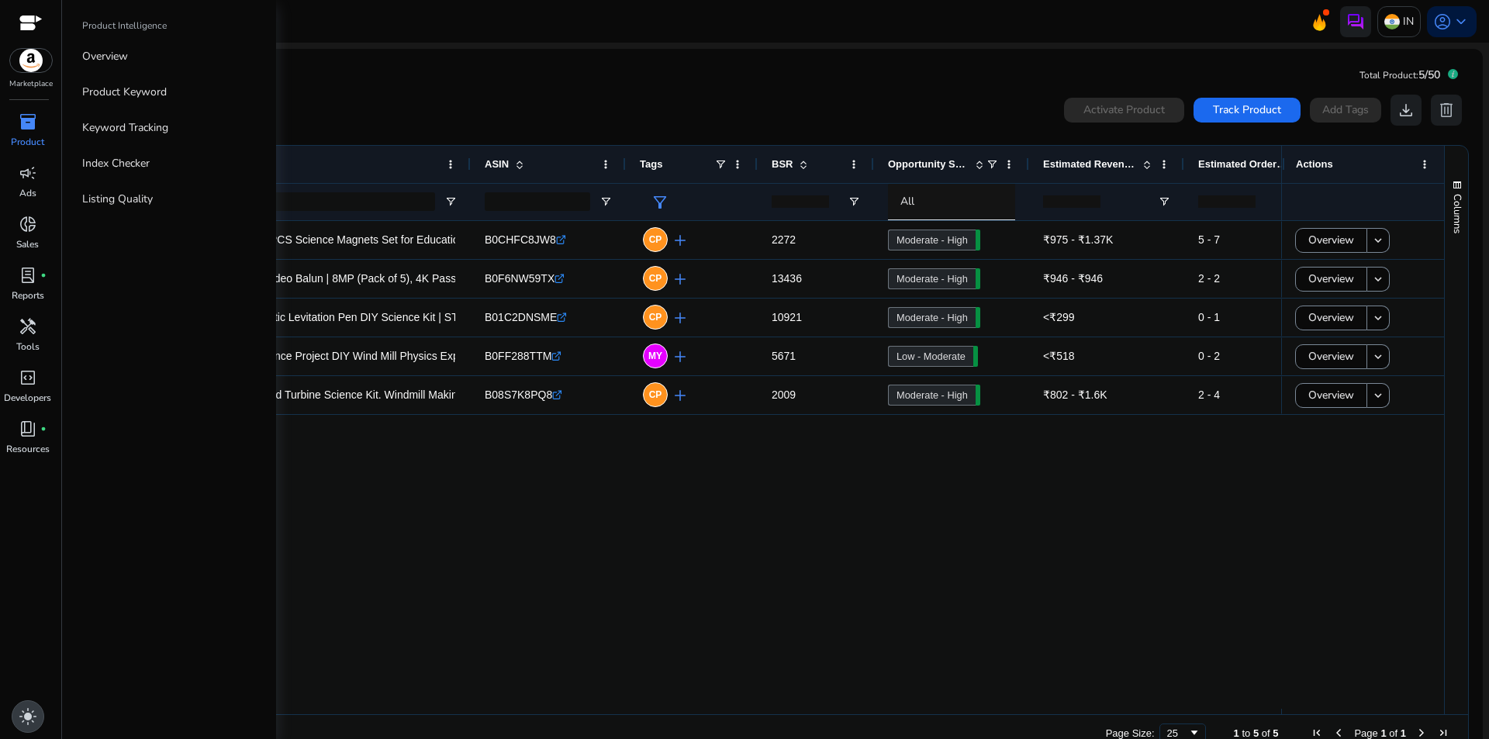
click at [27, 717] on span "light_mode" at bounding box center [28, 716] width 19 height 19
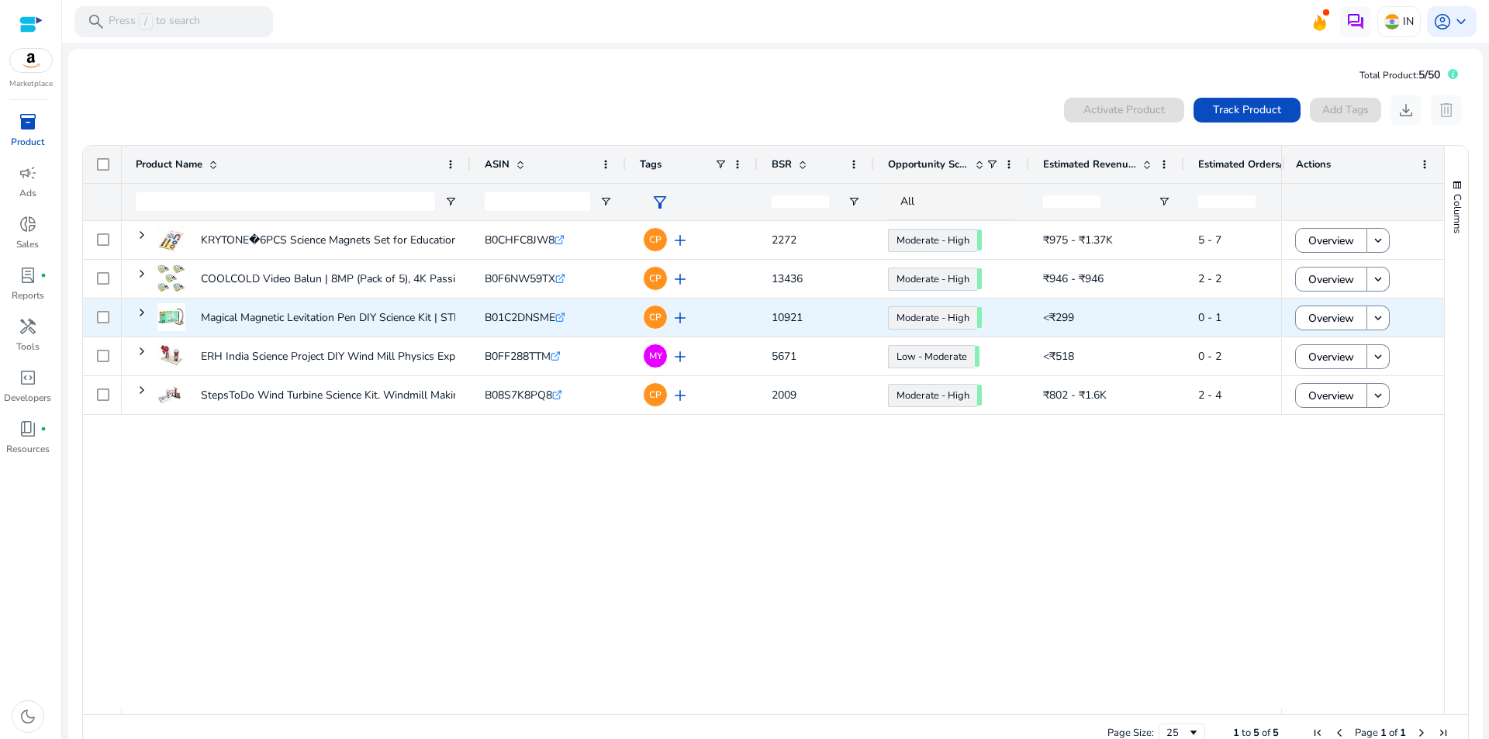
click at [565, 318] on icon ".st0{fill:#2c8af8}" at bounding box center [560, 317] width 10 height 10
